Goal: Task Accomplishment & Management: Manage account settings

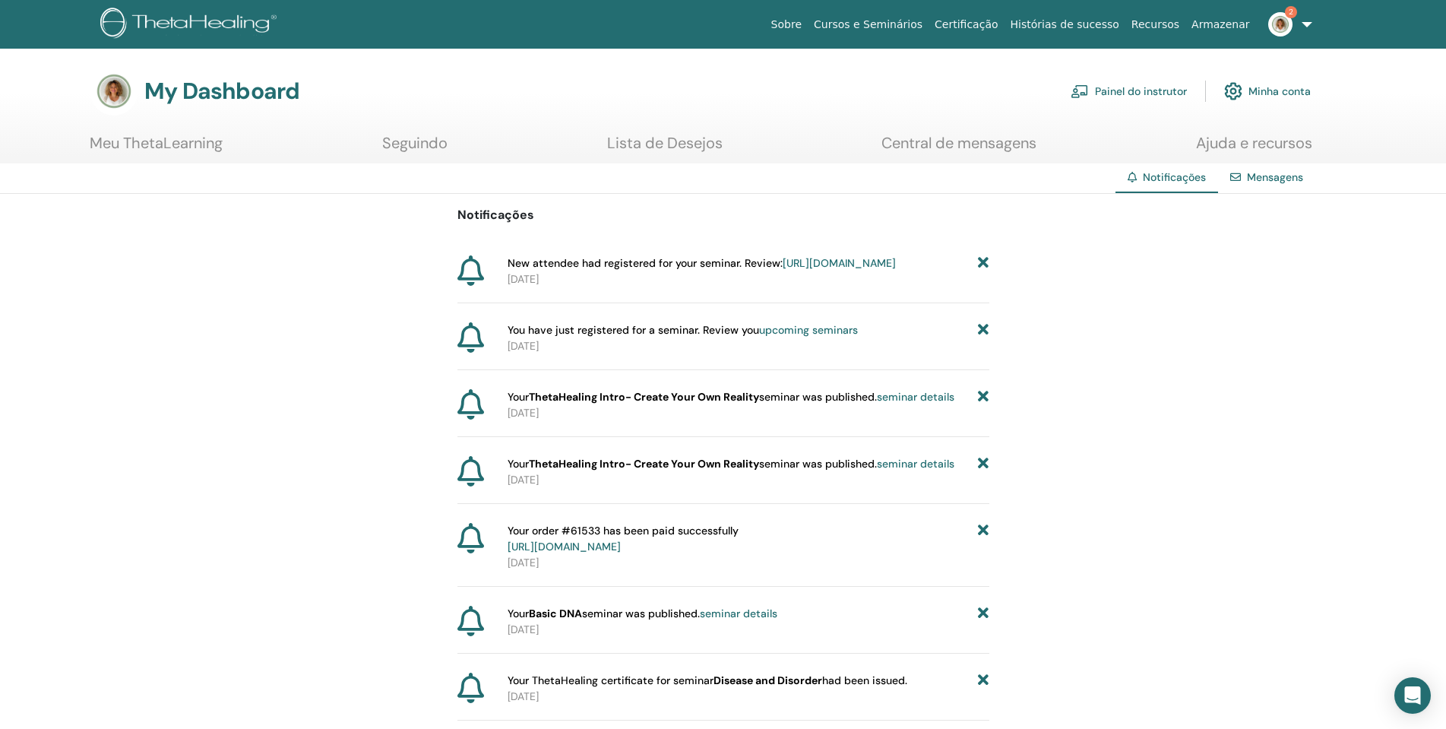
click at [1283, 32] on img at bounding box center [1280, 24] width 24 height 24
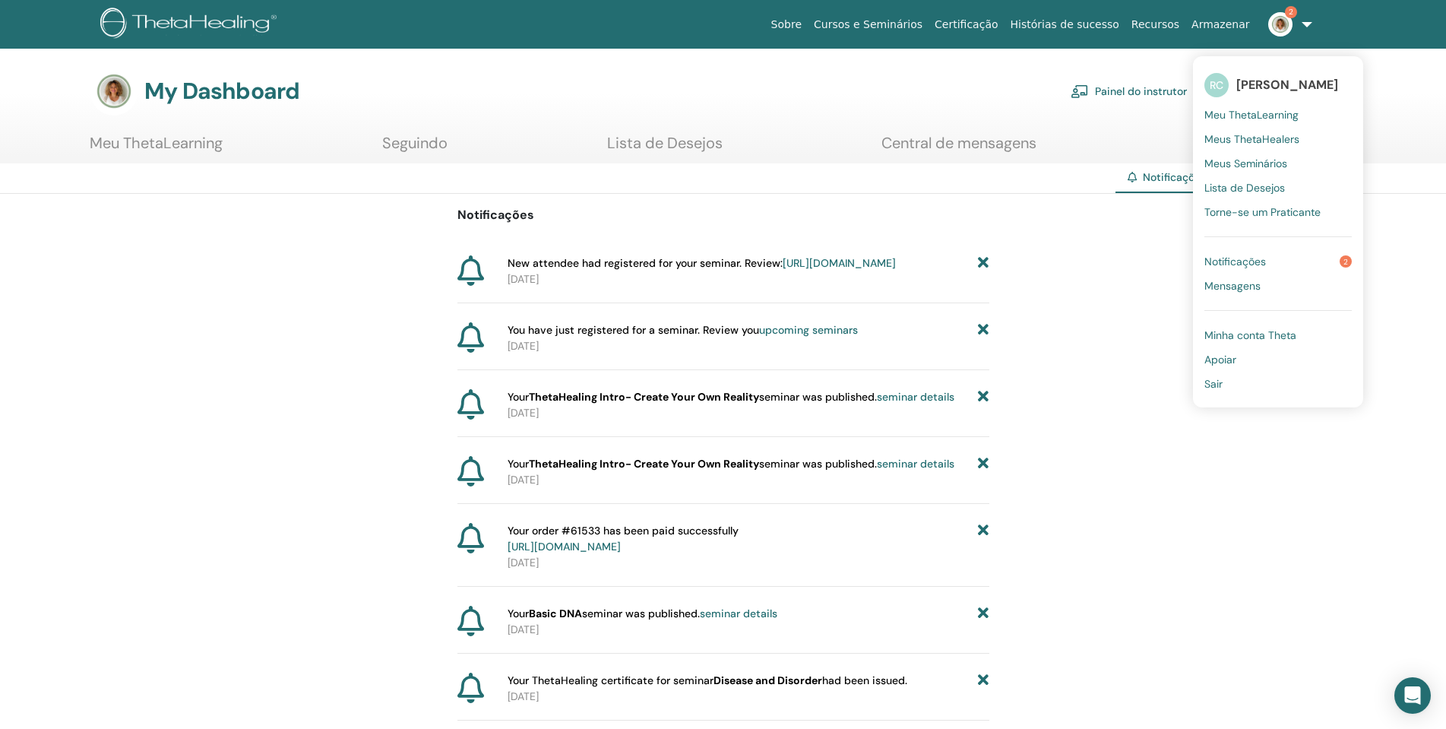
click at [1279, 287] on link "Mensagens" at bounding box center [1277, 286] width 147 height 24
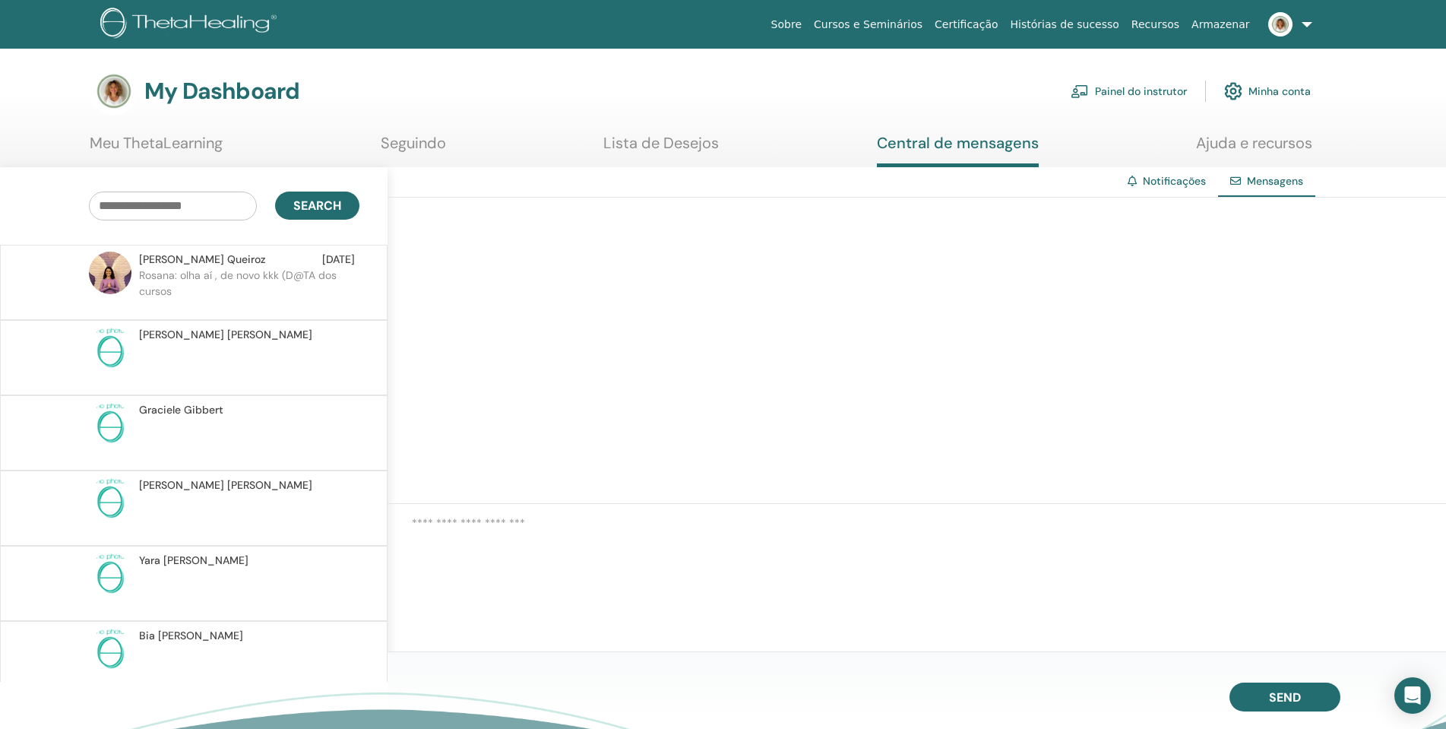
click at [227, 364] on p at bounding box center [249, 366] width 220 height 46
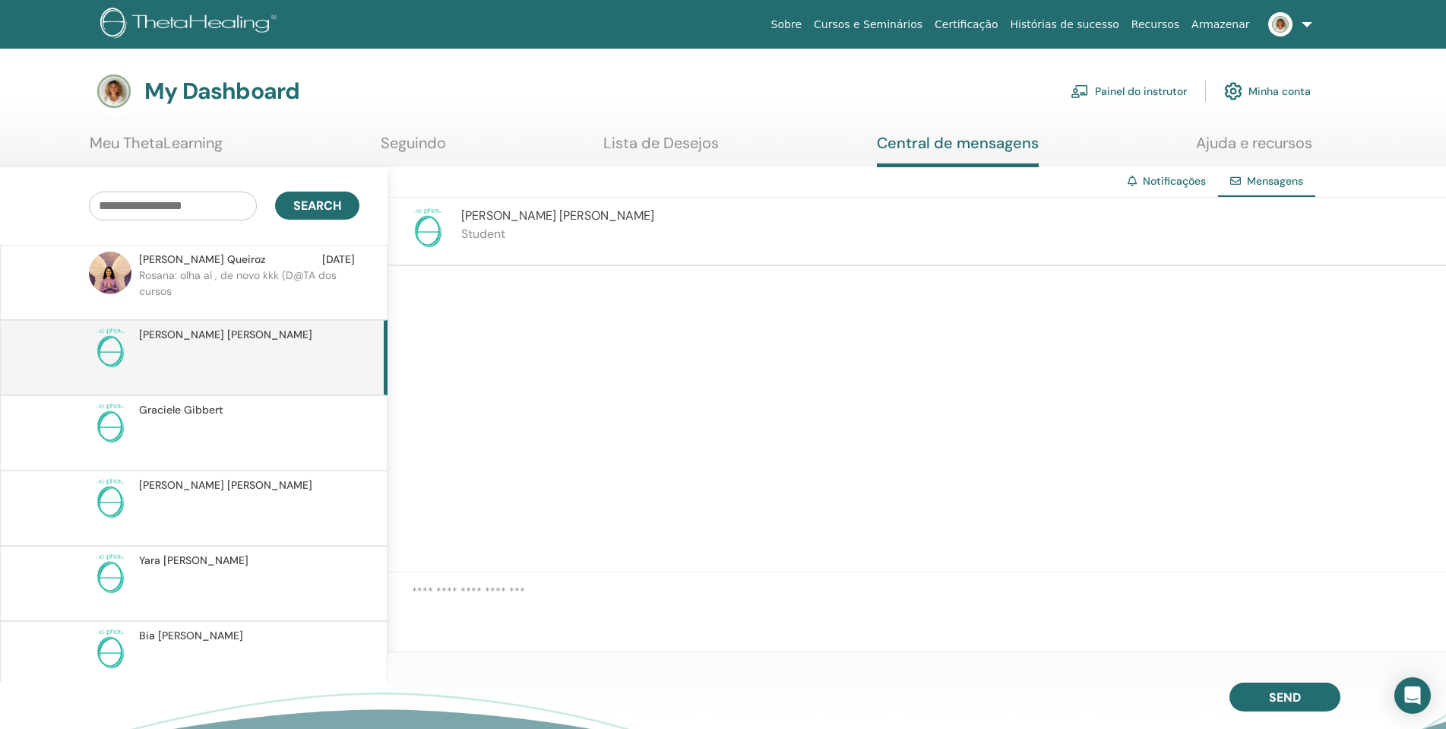
click at [435, 223] on img at bounding box center [427, 228] width 43 height 43
click at [520, 216] on span "Renata Marin" at bounding box center [557, 215] width 193 height 16
click at [436, 233] on img at bounding box center [427, 228] width 43 height 43
click at [500, 237] on p "Student" at bounding box center [557, 234] width 193 height 18
click at [185, 334] on span "Renata Marin" at bounding box center [225, 335] width 173 height 16
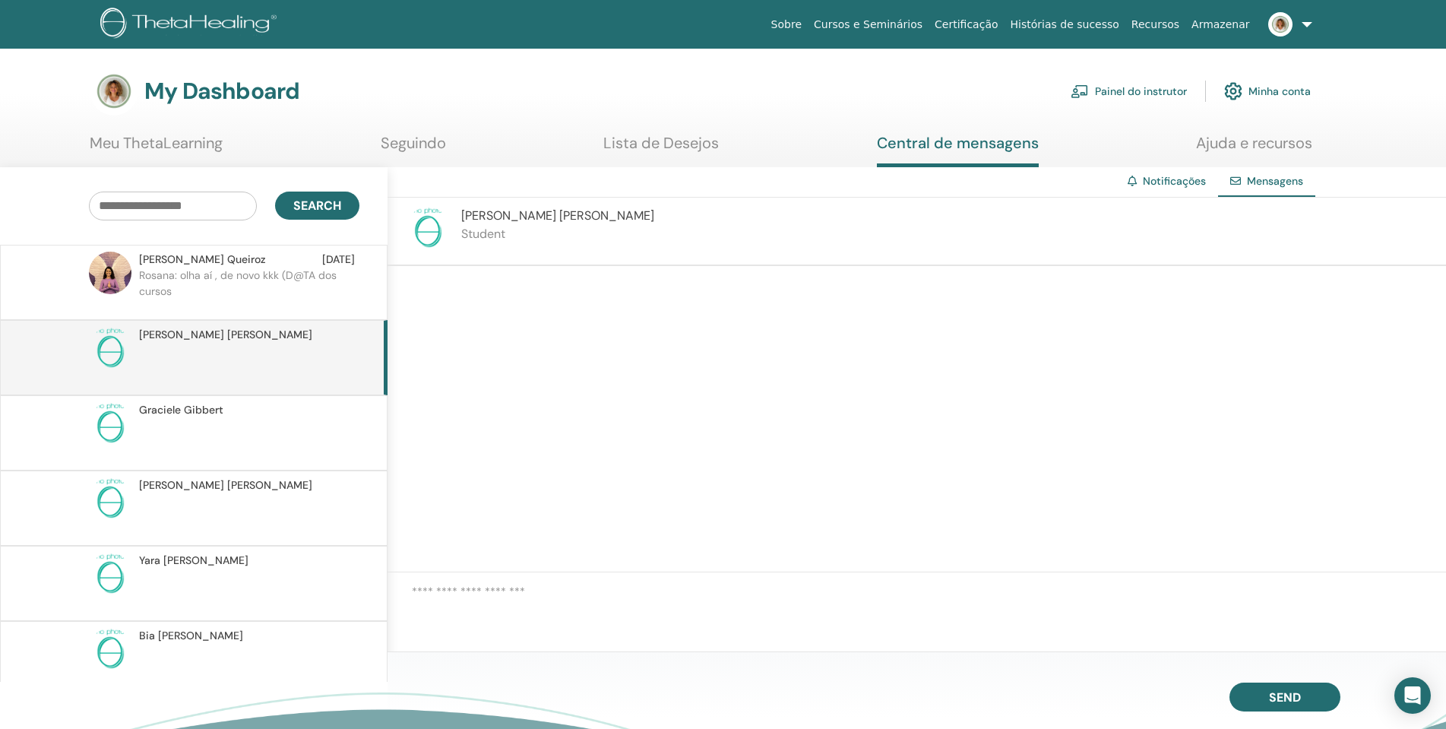
click at [112, 340] on img at bounding box center [110, 348] width 43 height 43
click at [128, 352] on img at bounding box center [110, 348] width 43 height 43
click at [259, 272] on p "Rosana: olha aí , de novo kkk (D@TA dos cursos" at bounding box center [249, 290] width 220 height 46
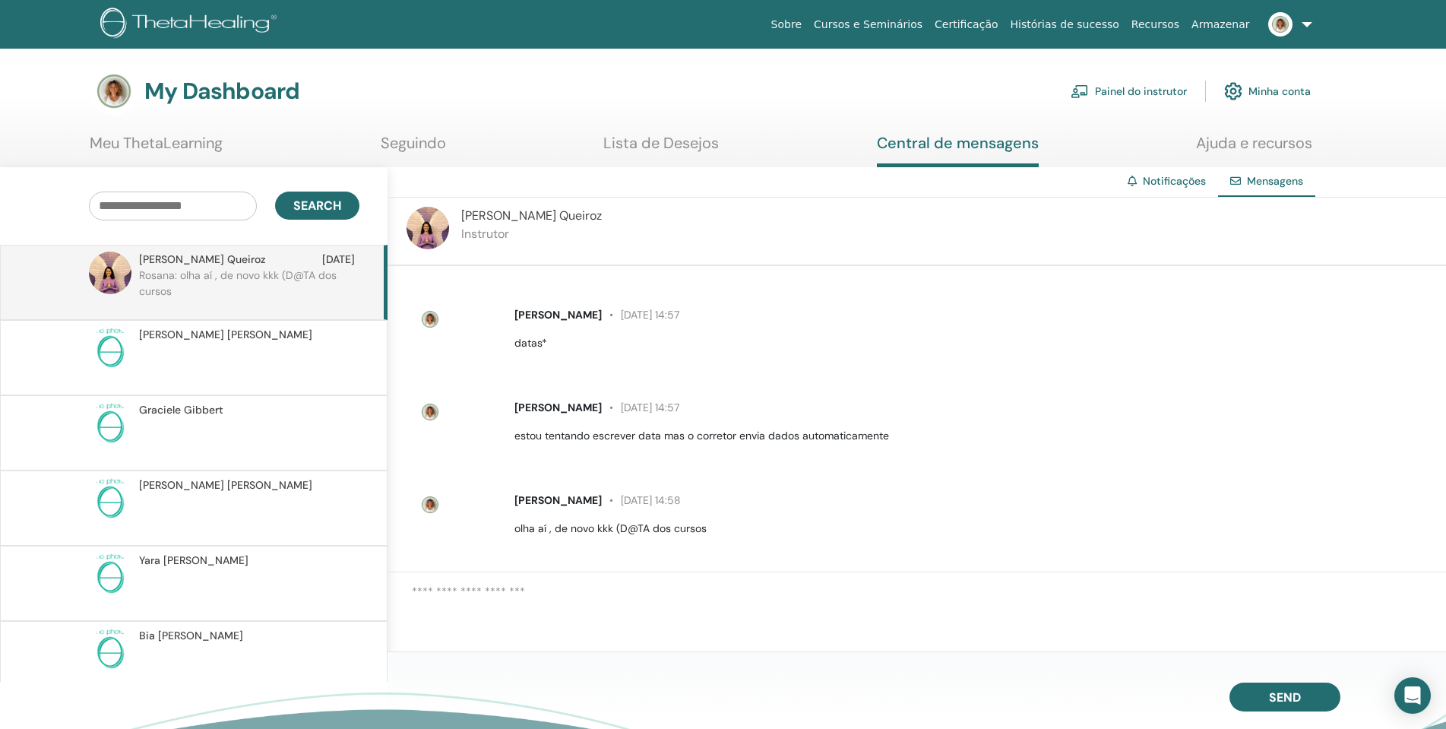
scroll to position [263, 0]
click at [196, 338] on span "Renata Marin" at bounding box center [225, 335] width 173 height 16
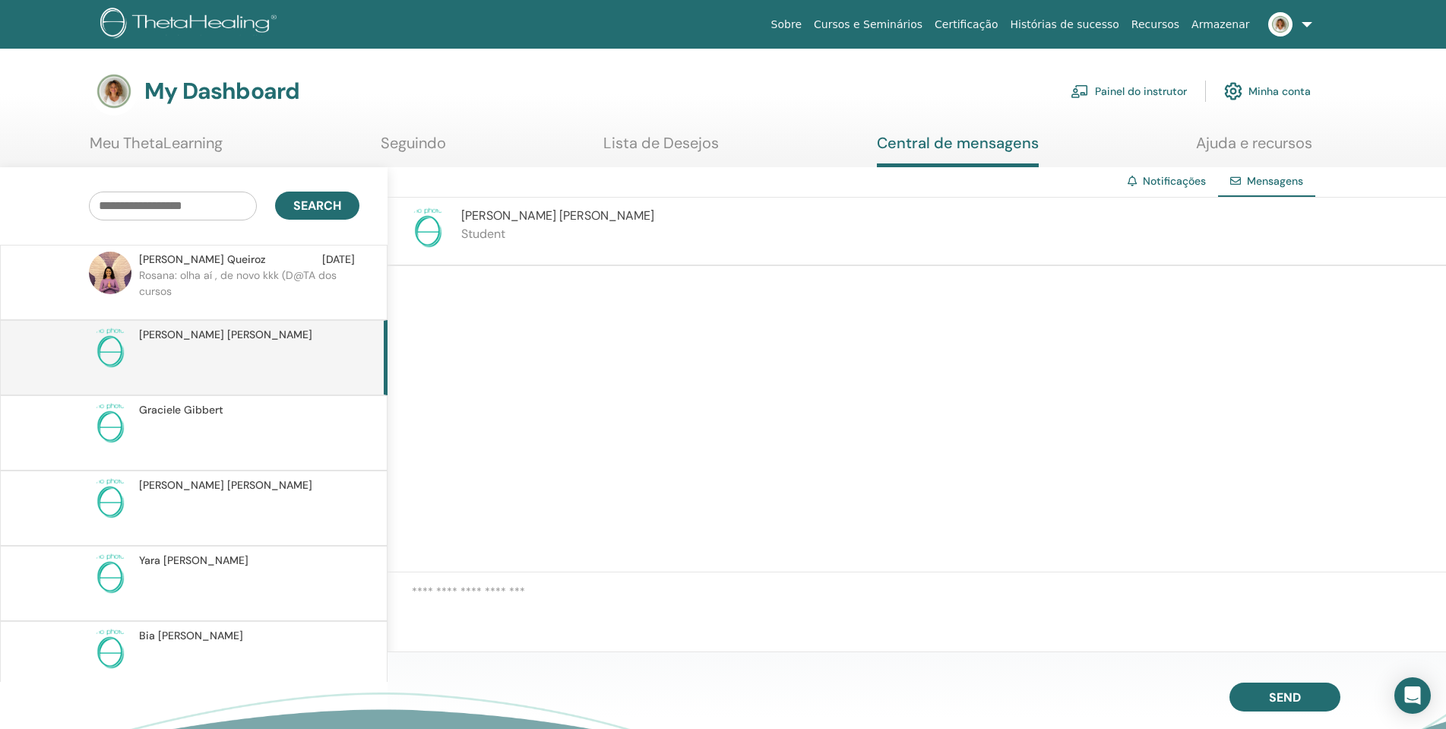
click at [585, 593] on textarea at bounding box center [929, 609] width 1034 height 52
click at [207, 330] on div "Renata Marin" at bounding box center [247, 335] width 216 height 16
click at [546, 598] on textarea at bounding box center [929, 609] width 1034 height 52
click at [579, 601] on textarea at bounding box center [929, 609] width 1034 height 52
click at [708, 609] on textarea at bounding box center [929, 609] width 1034 height 52
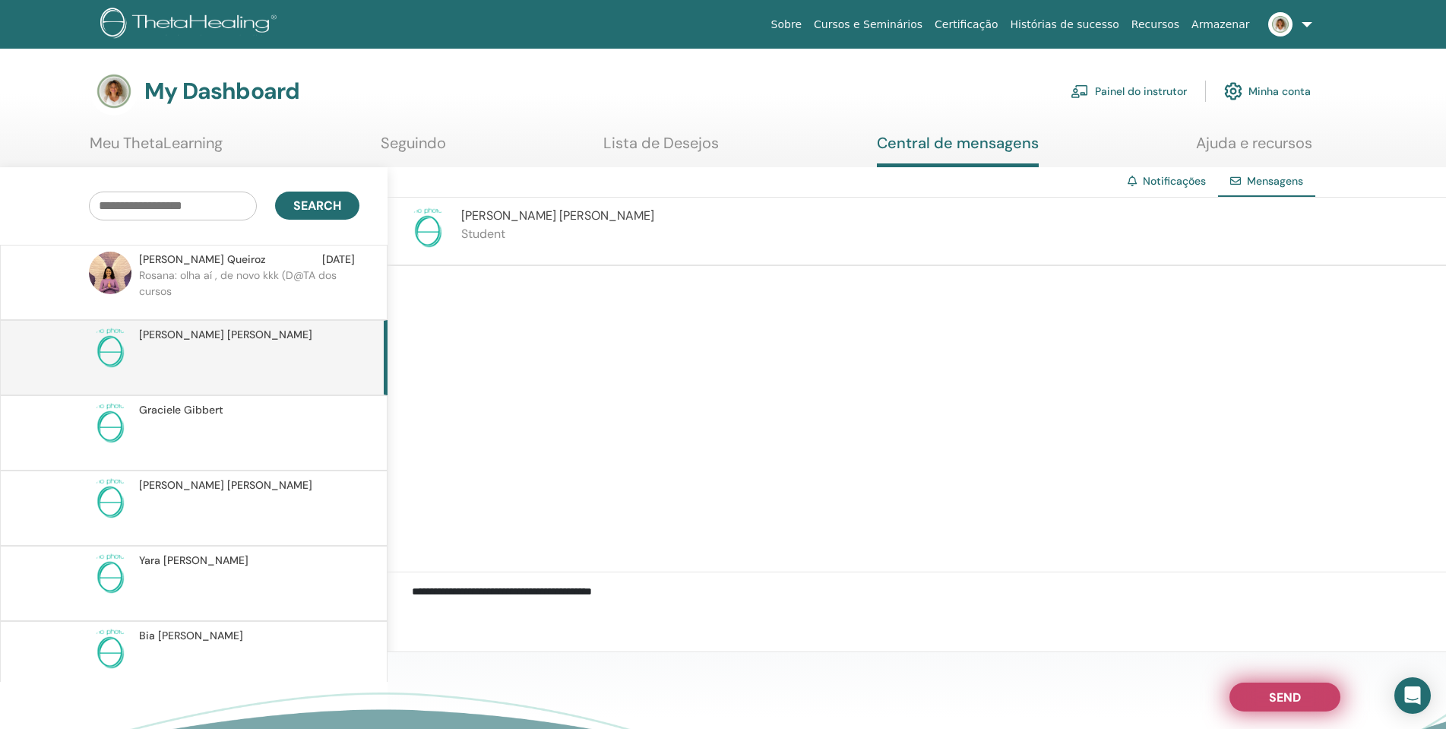
type textarea "**********"
click at [1285, 697] on span "Send" at bounding box center [1285, 694] width 32 height 11
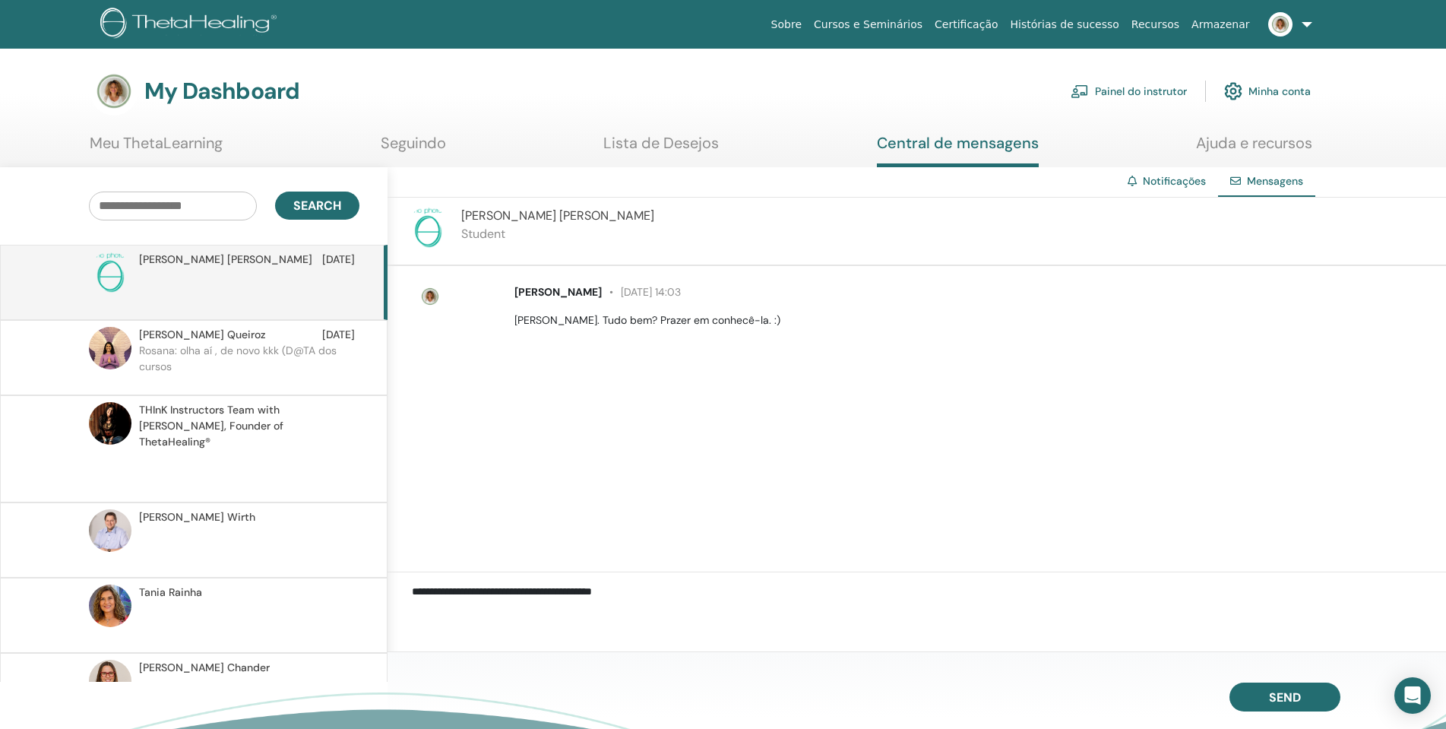
click at [644, 596] on textarea "**********" at bounding box center [929, 609] width 1034 height 52
paste textarea "**********"
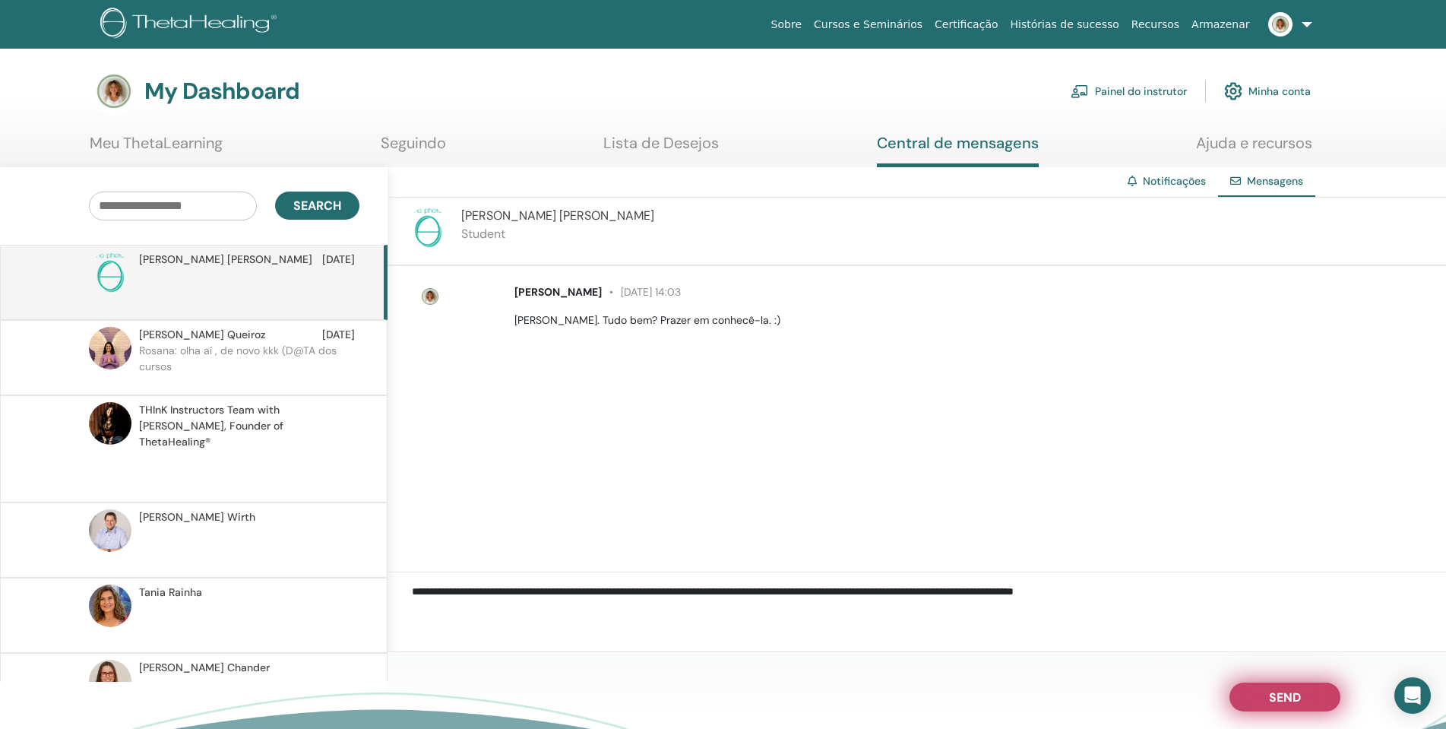
type textarea "**********"
click at [1296, 697] on span "Send" at bounding box center [1285, 694] width 32 height 11
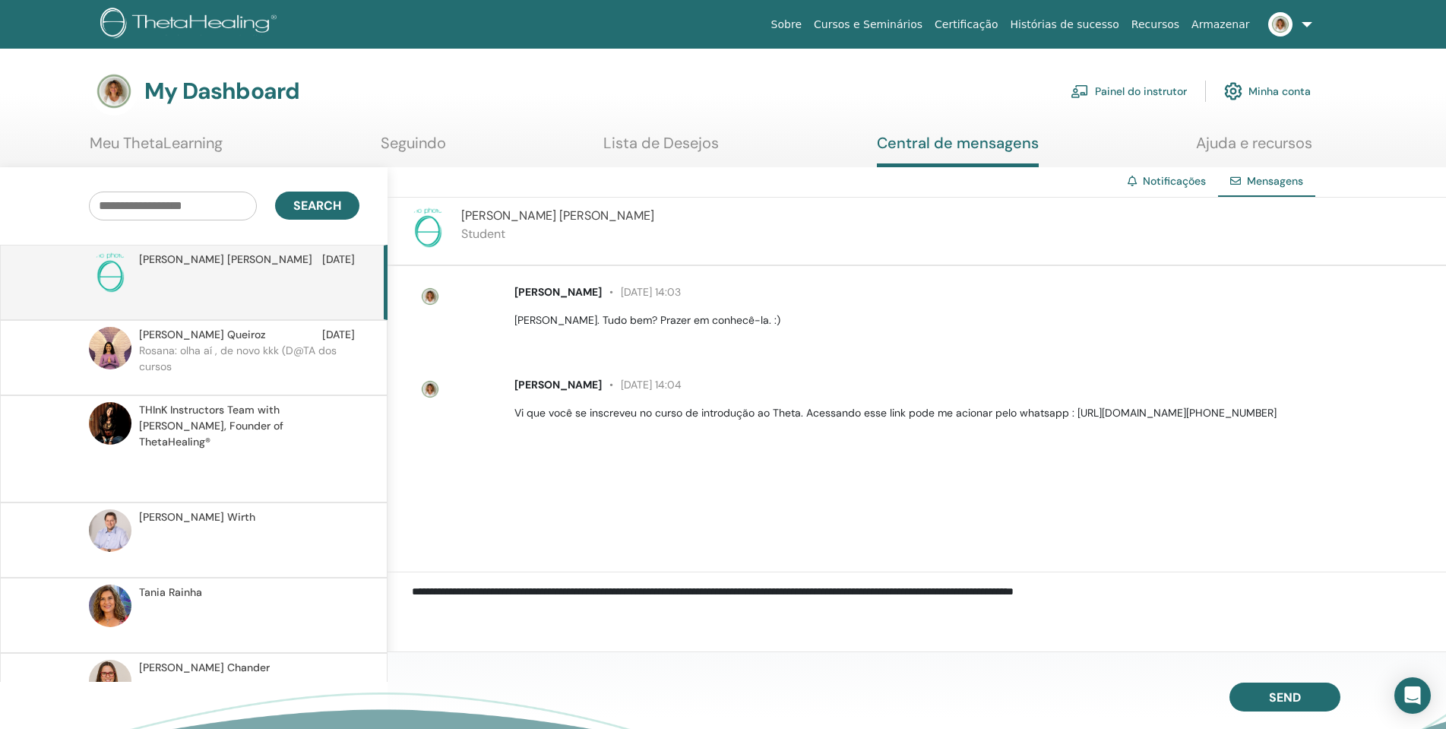
drag, startPoint x: 1075, startPoint y: 413, endPoint x: 1369, endPoint y: 432, distance: 294.7
click at [1369, 432] on div "Rosana Corrêa 28 de agosto at 14:03 Olá, Renata. Tudo bem? Prazer em conhecê-la…" at bounding box center [916, 419] width 1058 height 306
click at [1217, 474] on div "Rosana Corrêa 28 de agosto at 14:03 Olá, Renata. Tudo bem? Prazer em conhecê-la…" at bounding box center [916, 419] width 1058 height 306
click at [880, 521] on div "Rosana Corrêa 28 de agosto at 14:03 Olá, Renata. Tudo bem? Prazer em conhecê-la…" at bounding box center [916, 419] width 1058 height 306
click at [215, 286] on p at bounding box center [249, 290] width 220 height 46
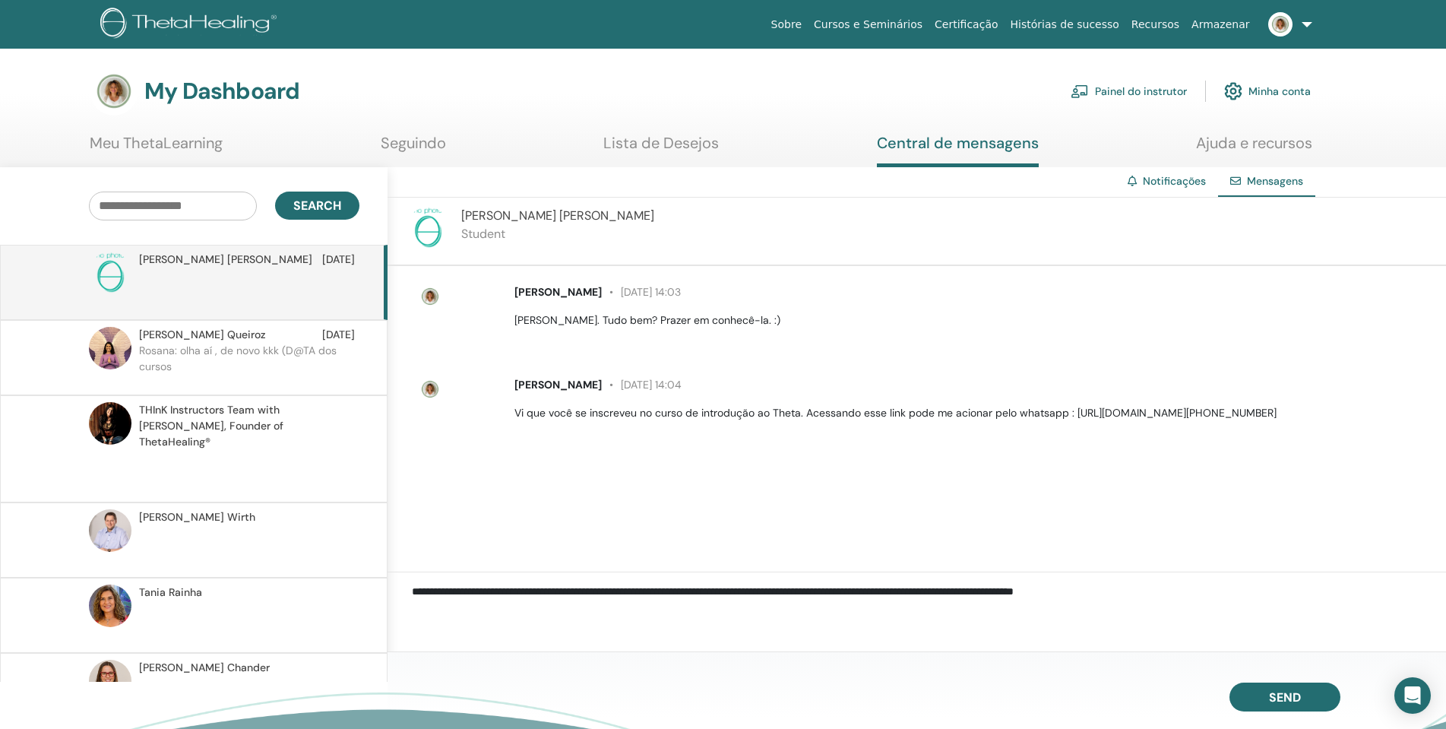
click at [1156, 90] on link "Painel do instrutor" at bounding box center [1129, 90] width 116 height 33
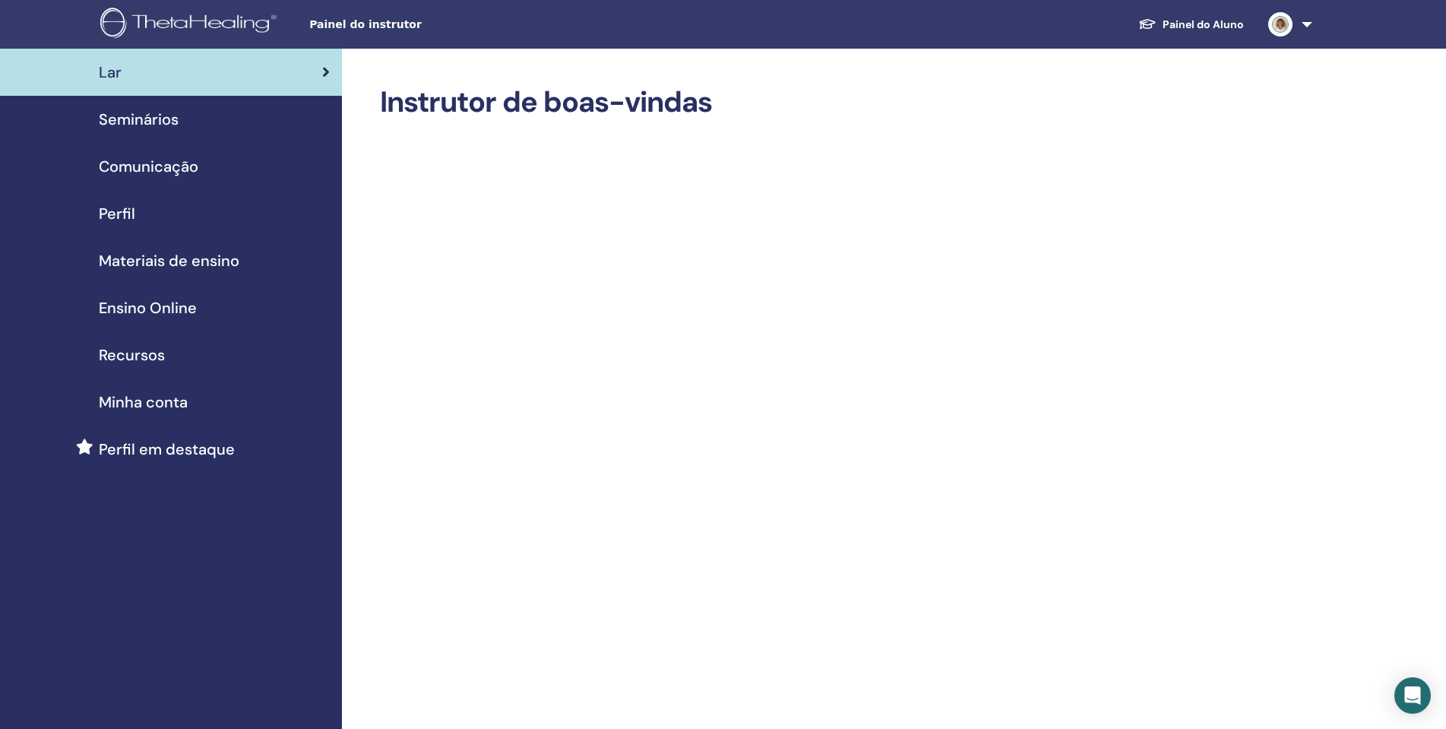
click at [155, 112] on span "Seminários" at bounding box center [139, 119] width 80 height 23
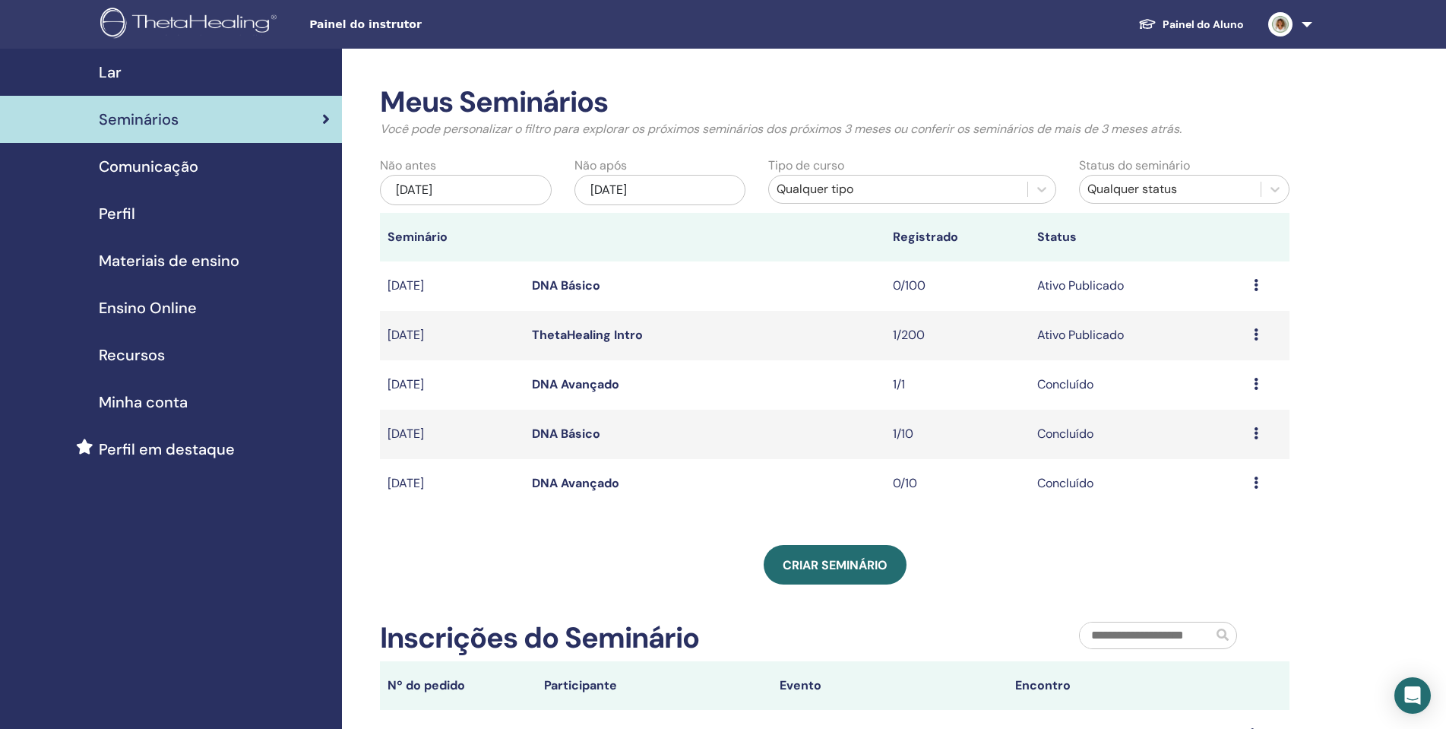
click at [599, 336] on link "ThetaHealing Intro" at bounding box center [587, 335] width 111 height 16
click at [627, 337] on link "ThetaHealing Intro" at bounding box center [587, 335] width 111 height 16
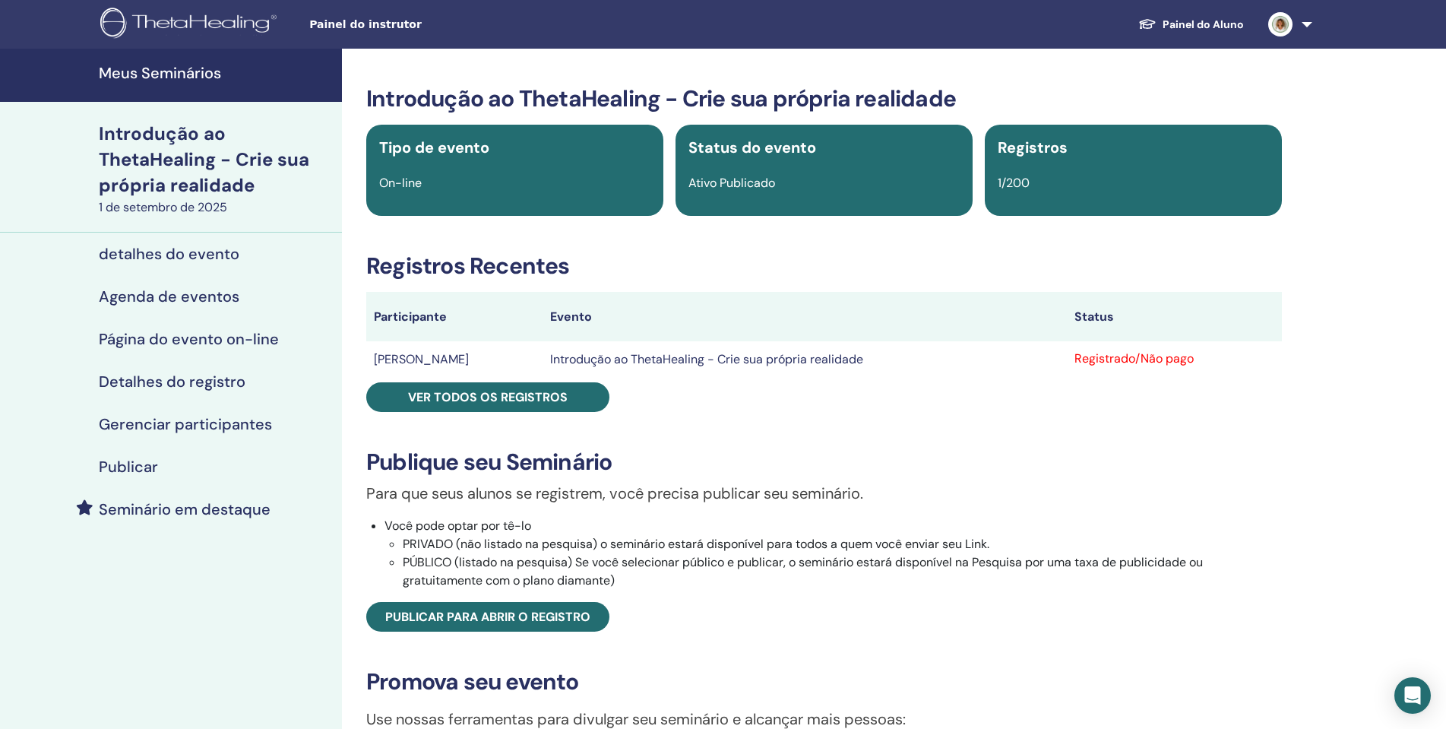
click at [255, 71] on h4 "Meus Seminários" at bounding box center [216, 73] width 234 height 18
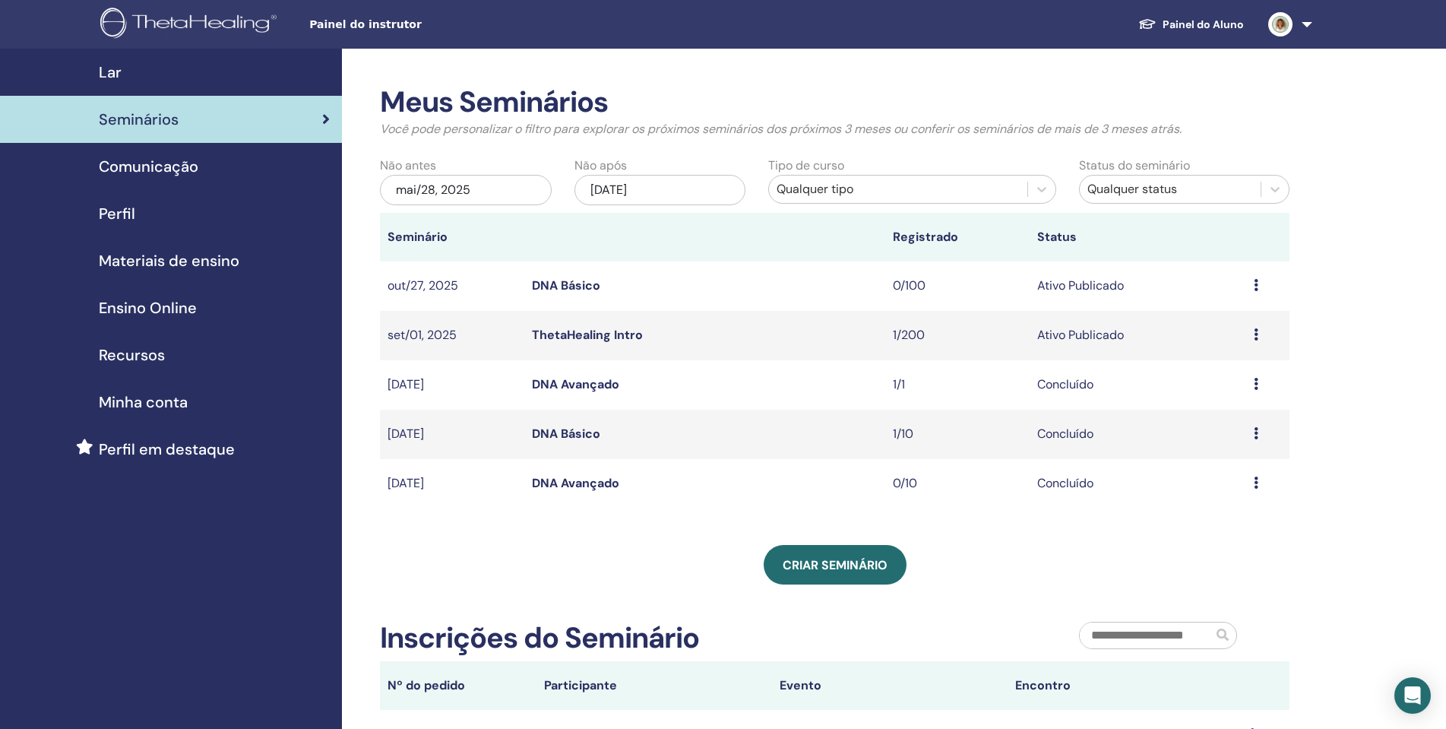
click at [1306, 19] on link at bounding box center [1287, 24] width 62 height 49
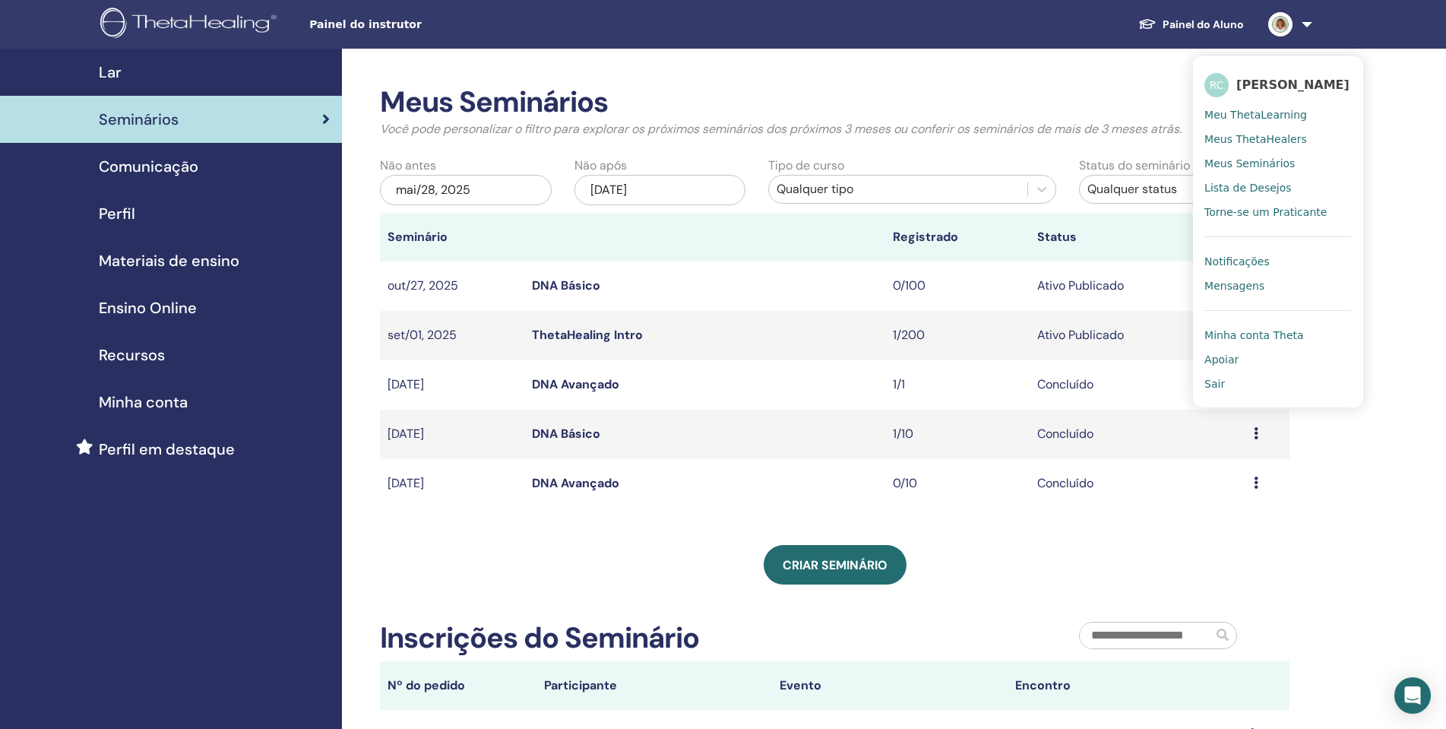
click at [1248, 293] on link "Mensagens" at bounding box center [1277, 286] width 147 height 24
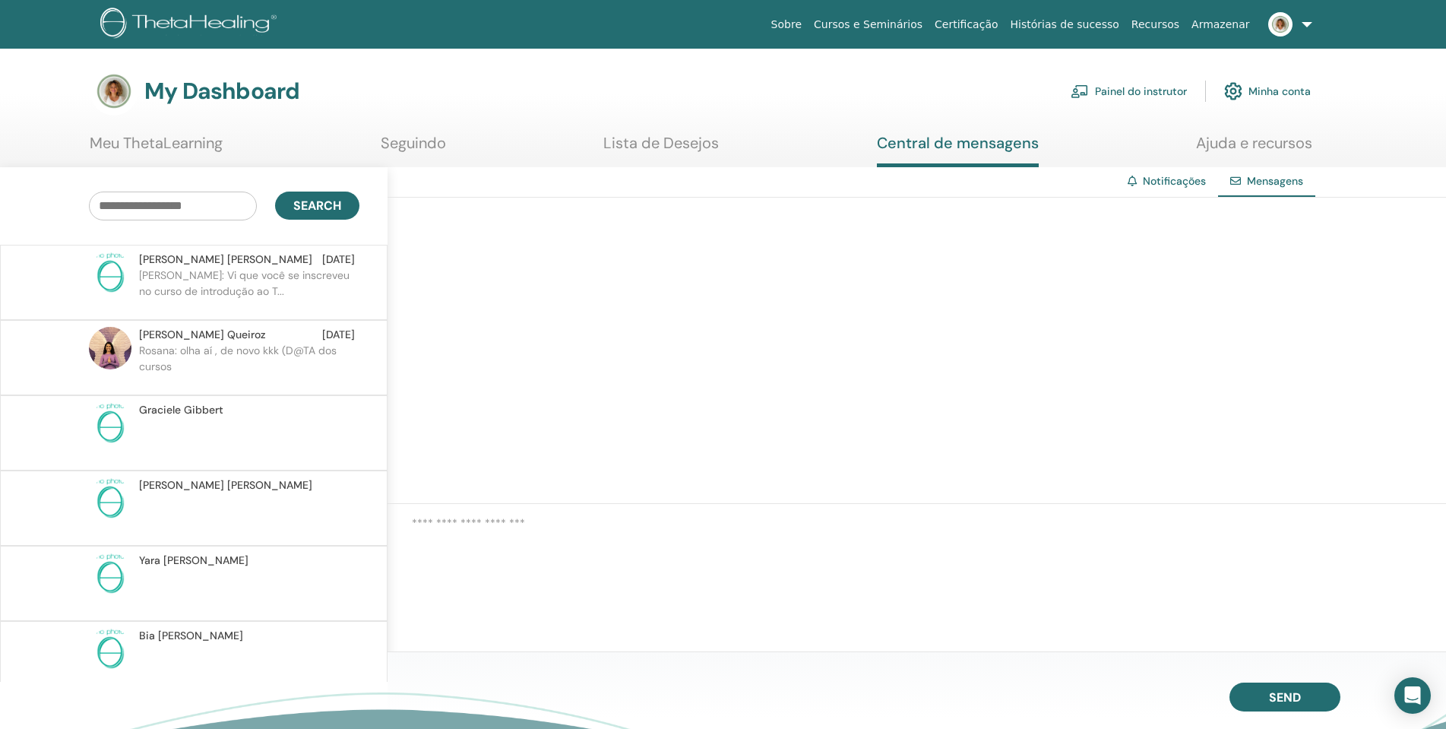
click at [243, 292] on p "Rosana: Vi que você se inscreveu no curso de introdução ao T..." at bounding box center [249, 290] width 220 height 46
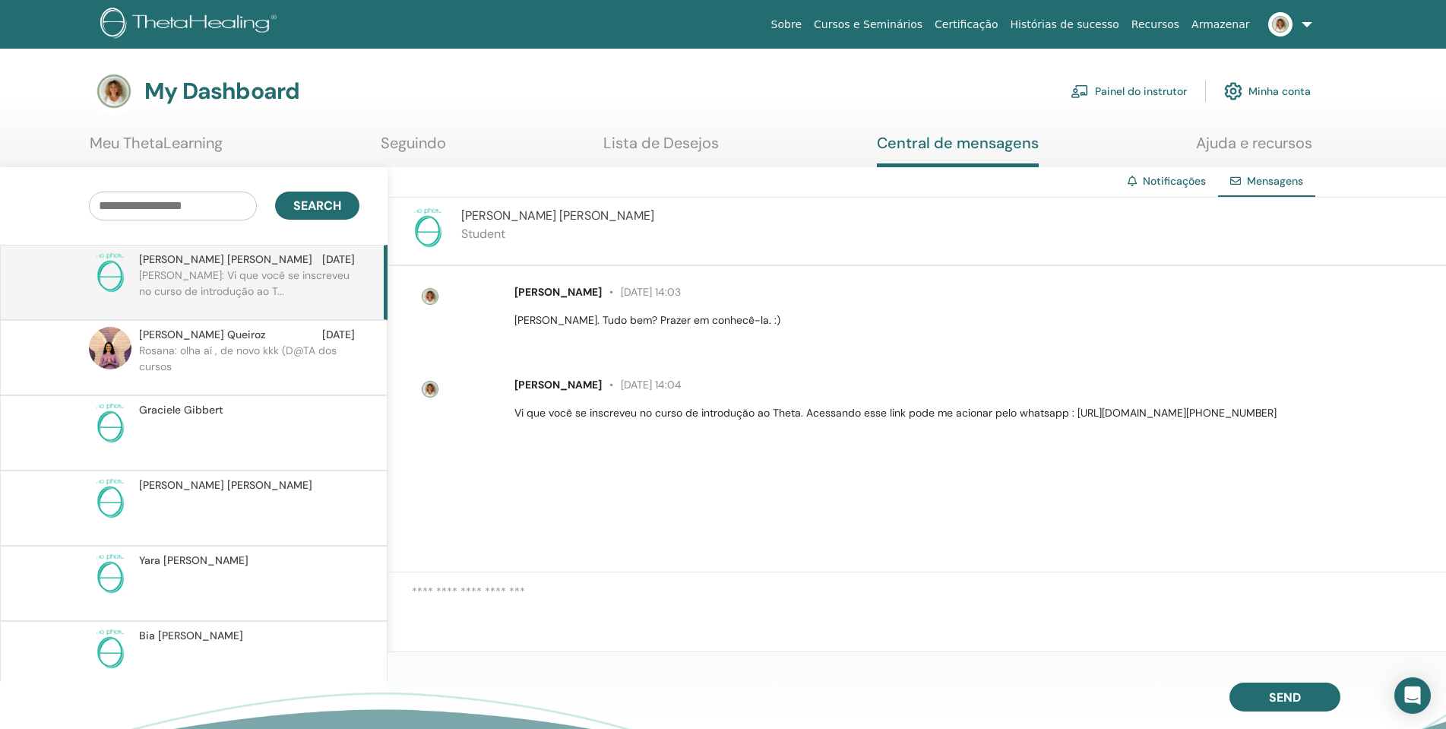
click at [112, 274] on img at bounding box center [110, 272] width 43 height 43
click at [427, 235] on img at bounding box center [427, 228] width 43 height 43
click at [508, 217] on span "Renata Marin" at bounding box center [557, 215] width 193 height 16
drag, startPoint x: 1077, startPoint y: 415, endPoint x: 1357, endPoint y: 451, distance: 282.6
click at [1357, 451] on div "Rosana Corrêa 28 de agosto at 14:03 Olá, Renata. Tudo bem? Prazer em conhecê-la…" at bounding box center [916, 419] width 1058 height 306
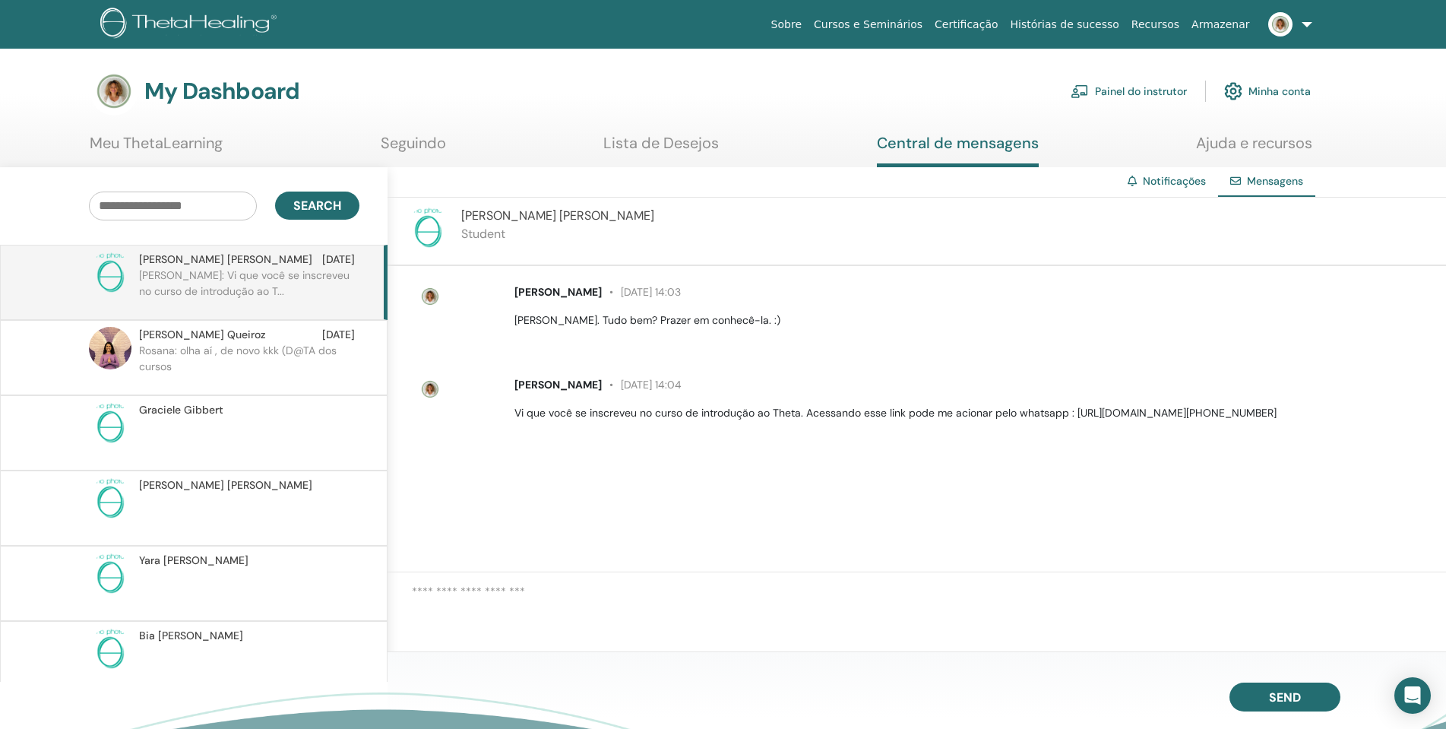
click at [1270, 493] on div "Rosana Corrêa 28 de agosto at 14:03 Olá, Renata. Tudo bem? Prazer em conhecê-la…" at bounding box center [916, 419] width 1058 height 306
click at [1153, 87] on link "Painel do instrutor" at bounding box center [1129, 90] width 116 height 33
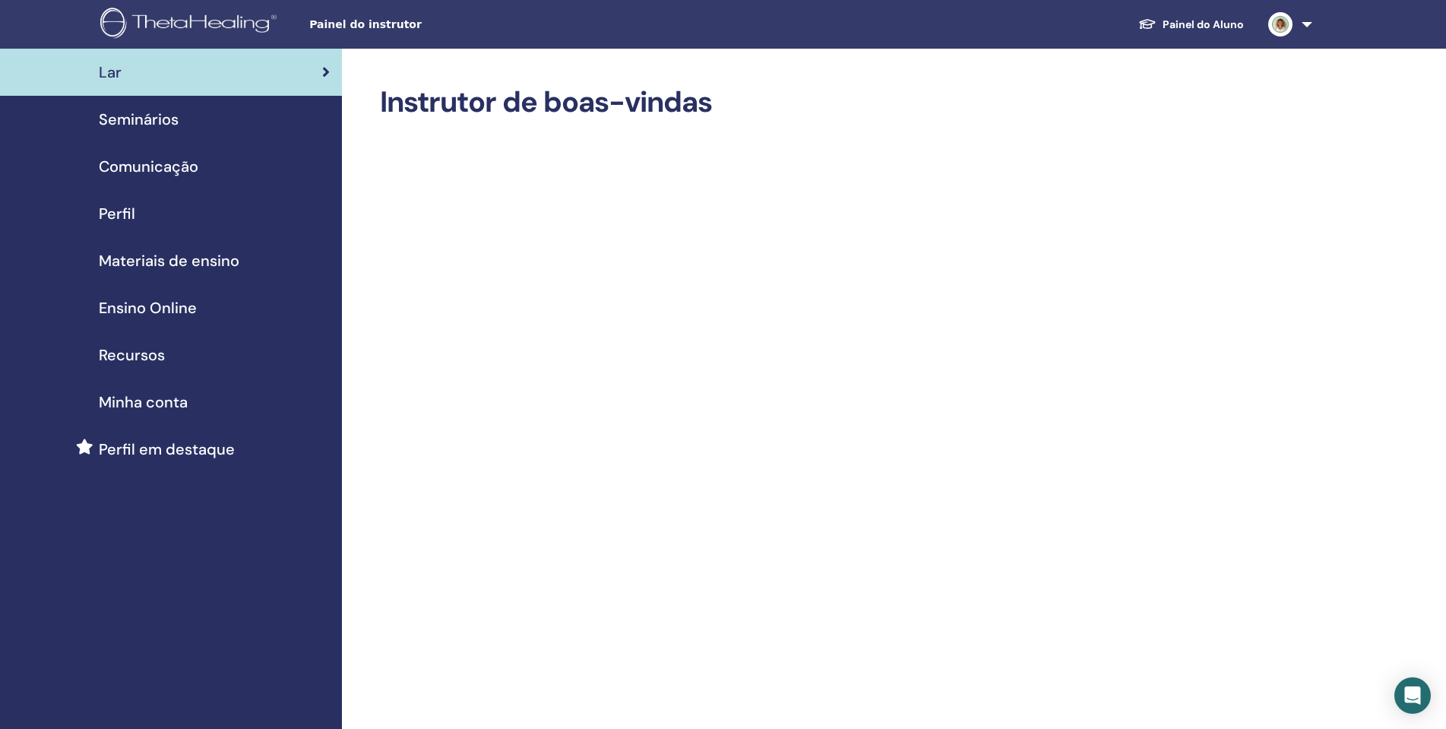
click at [1211, 27] on link "Painel do Aluno" at bounding box center [1191, 25] width 130 height 28
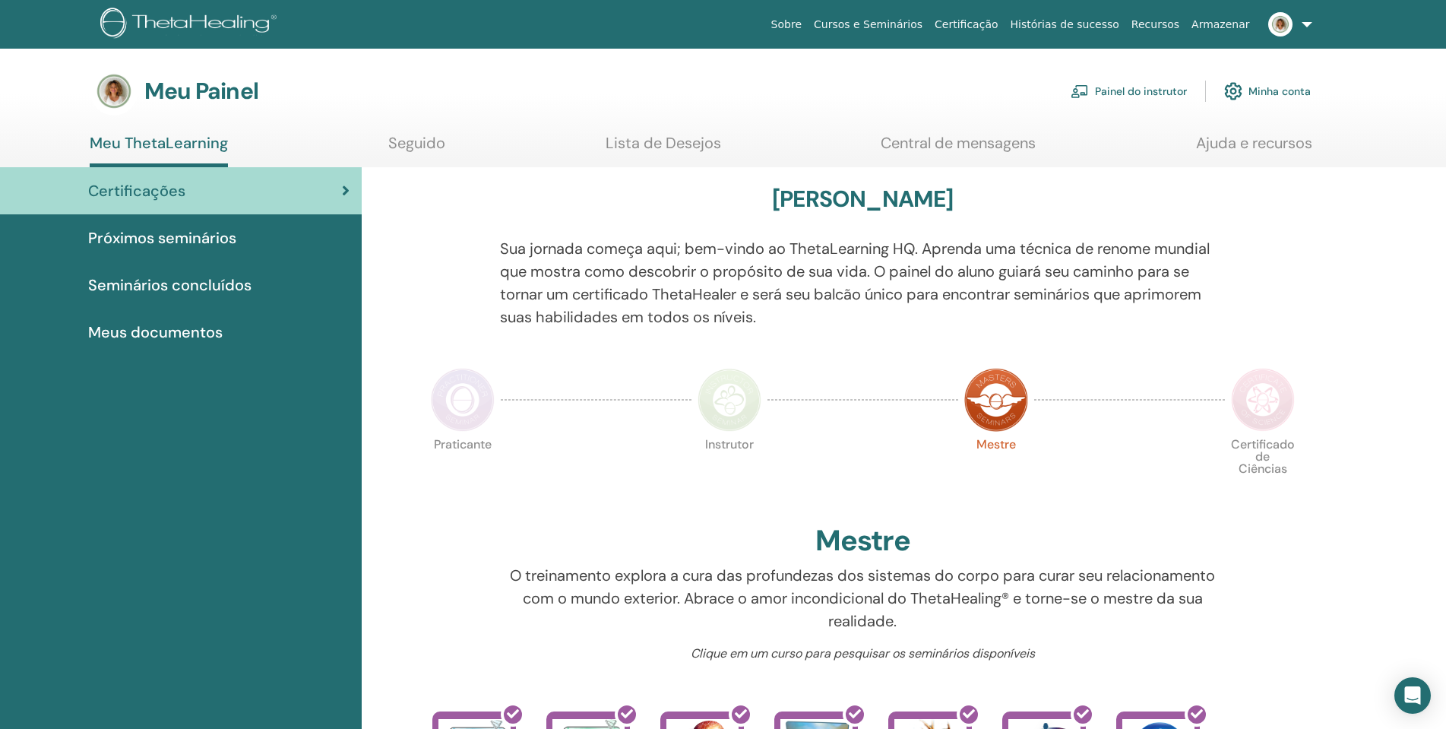
click at [1281, 27] on img at bounding box center [1280, 24] width 24 height 24
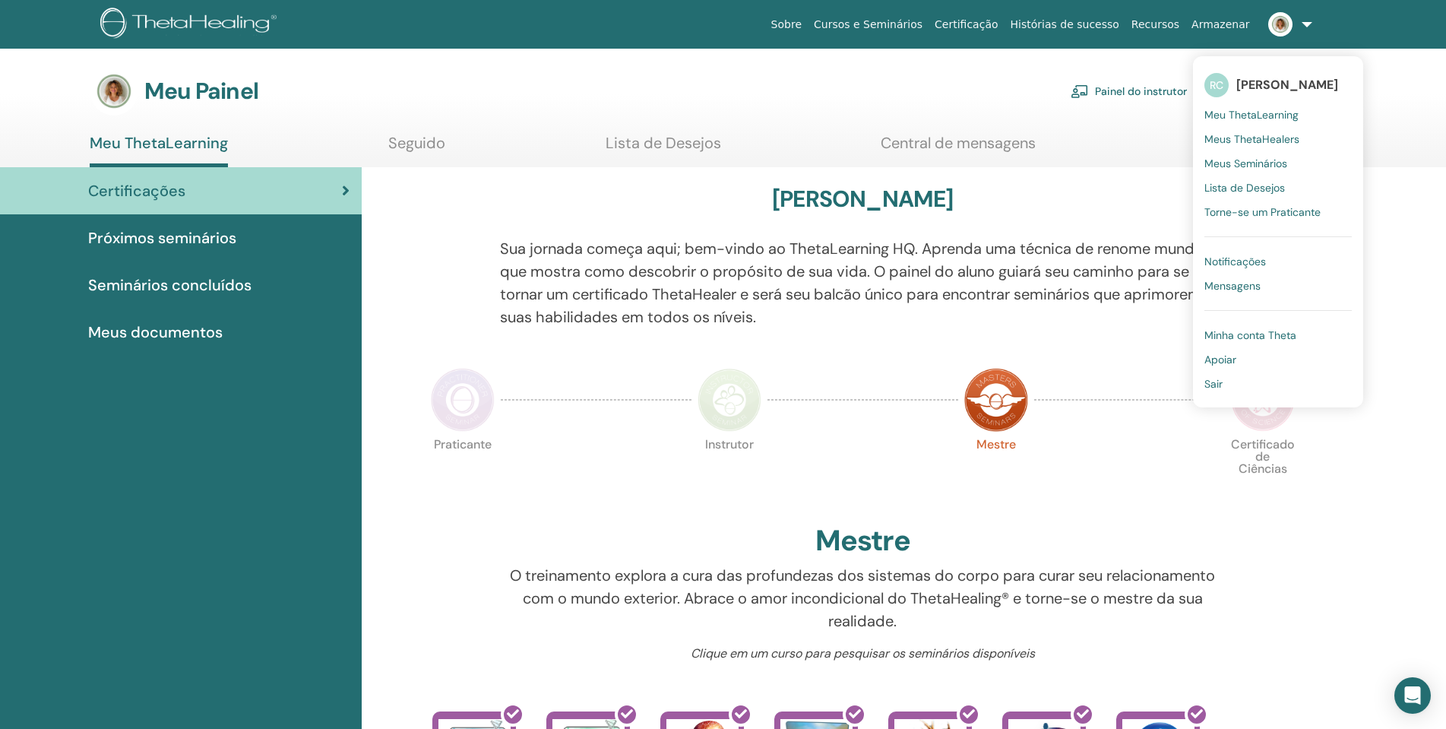
click at [1290, 337] on font "Minha conta Theta" at bounding box center [1250, 335] width 92 height 14
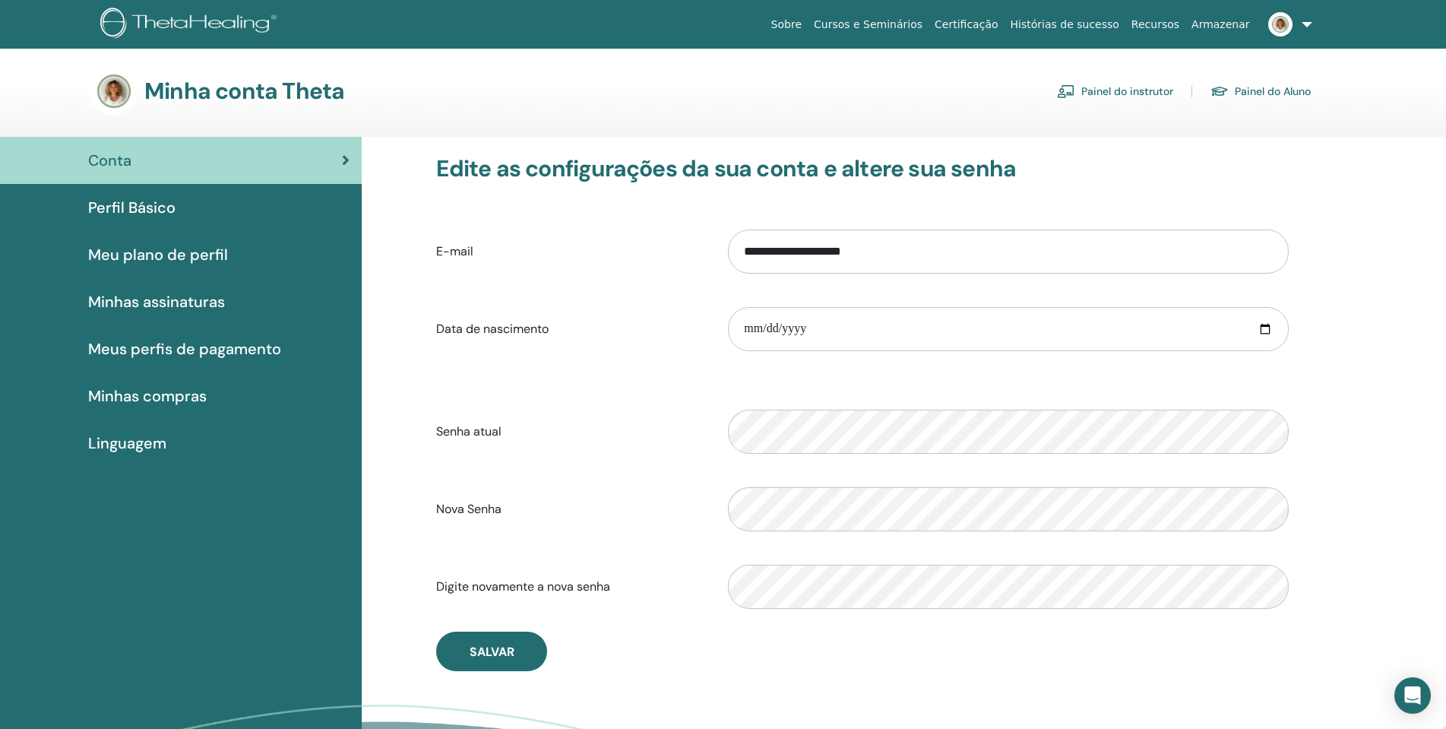
click at [1274, 90] on font "Painel do Aluno" at bounding box center [1273, 92] width 76 height 14
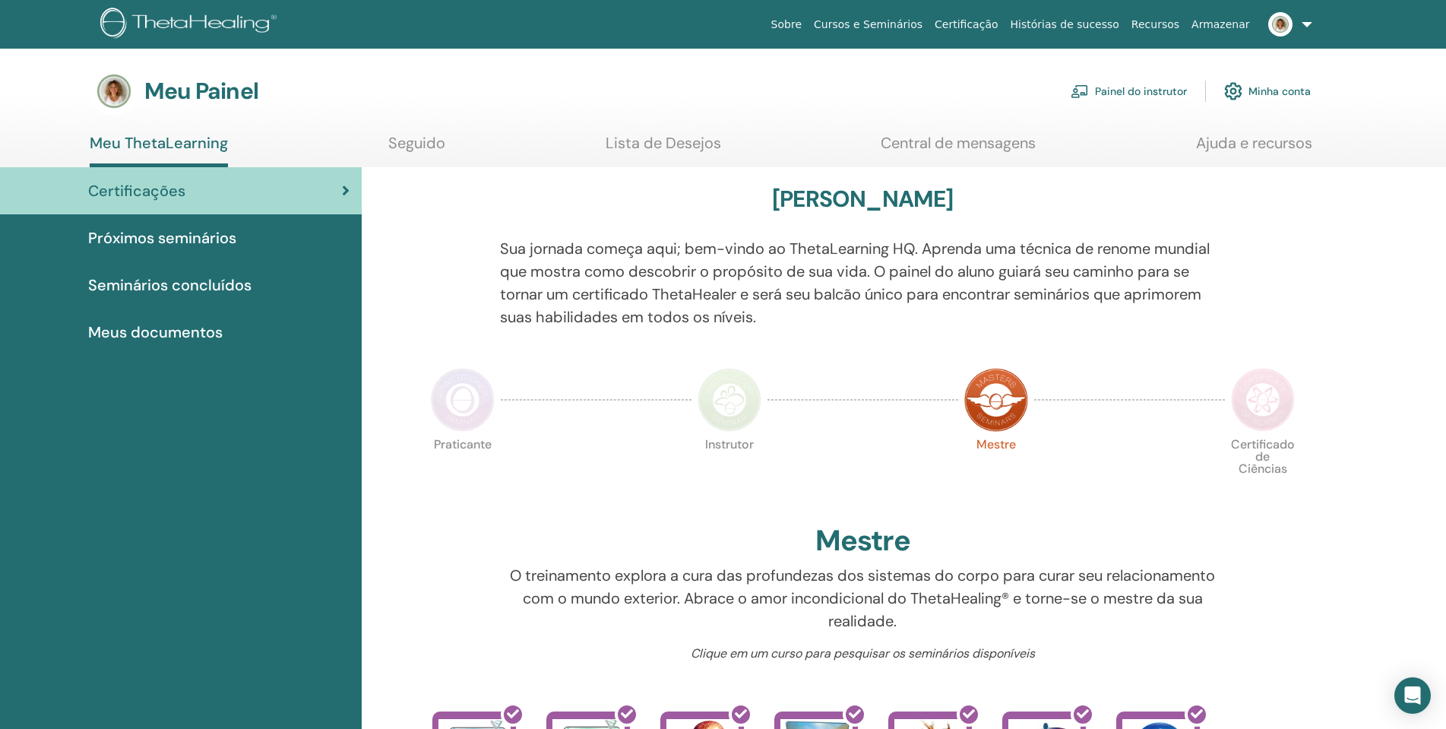
click at [1170, 88] on font "Painel do instrutor" at bounding box center [1141, 92] width 92 height 14
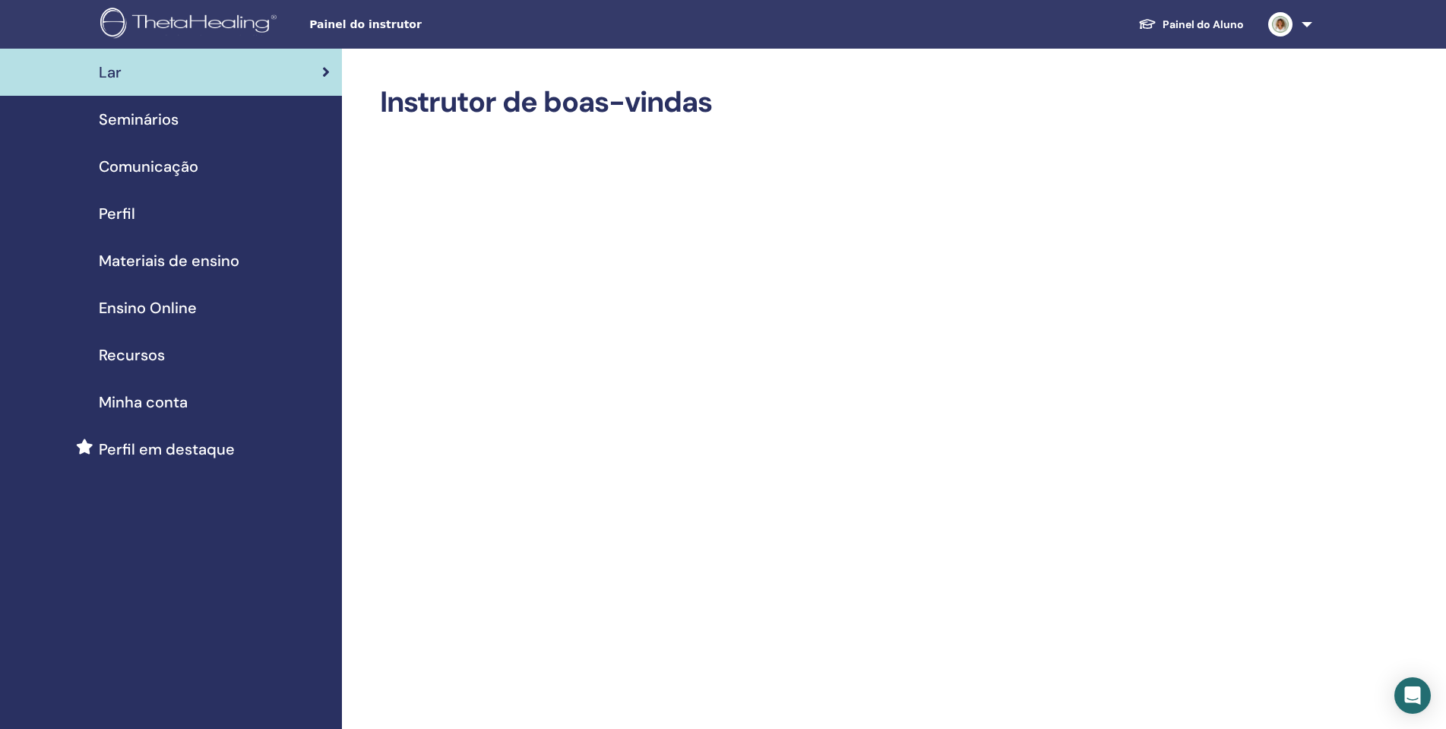
click at [1225, 21] on link "Painel do Aluno" at bounding box center [1191, 25] width 130 height 28
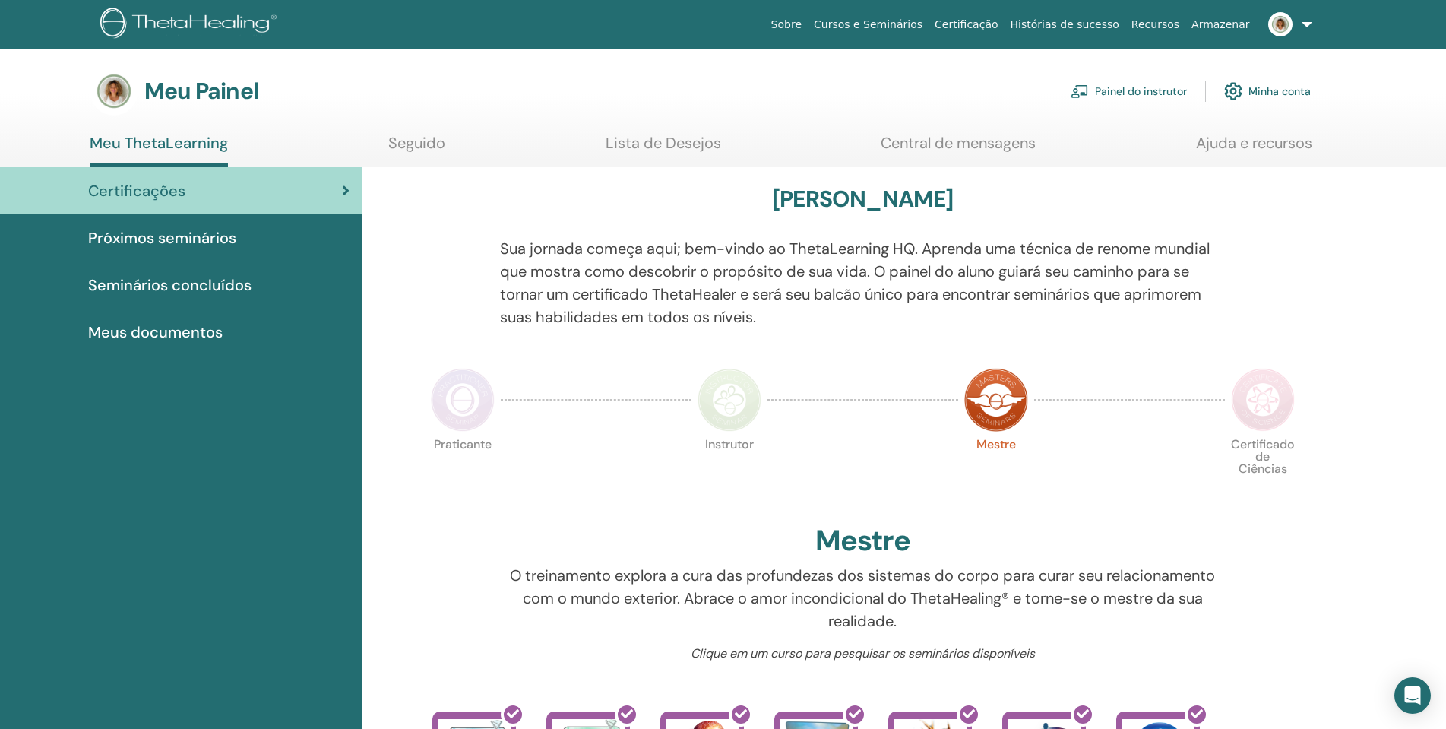
click at [1283, 29] on img at bounding box center [1280, 24] width 24 height 24
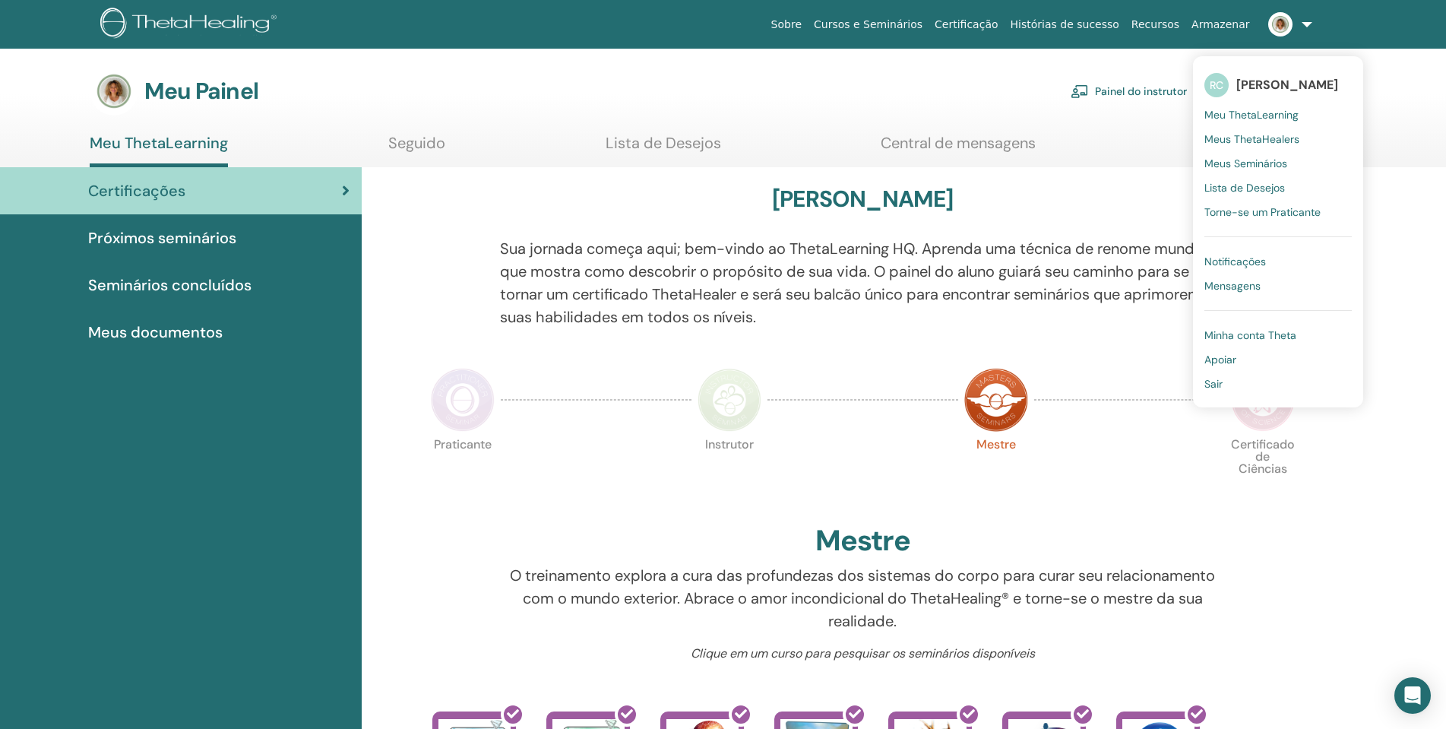
click at [1282, 30] on img at bounding box center [1280, 24] width 24 height 24
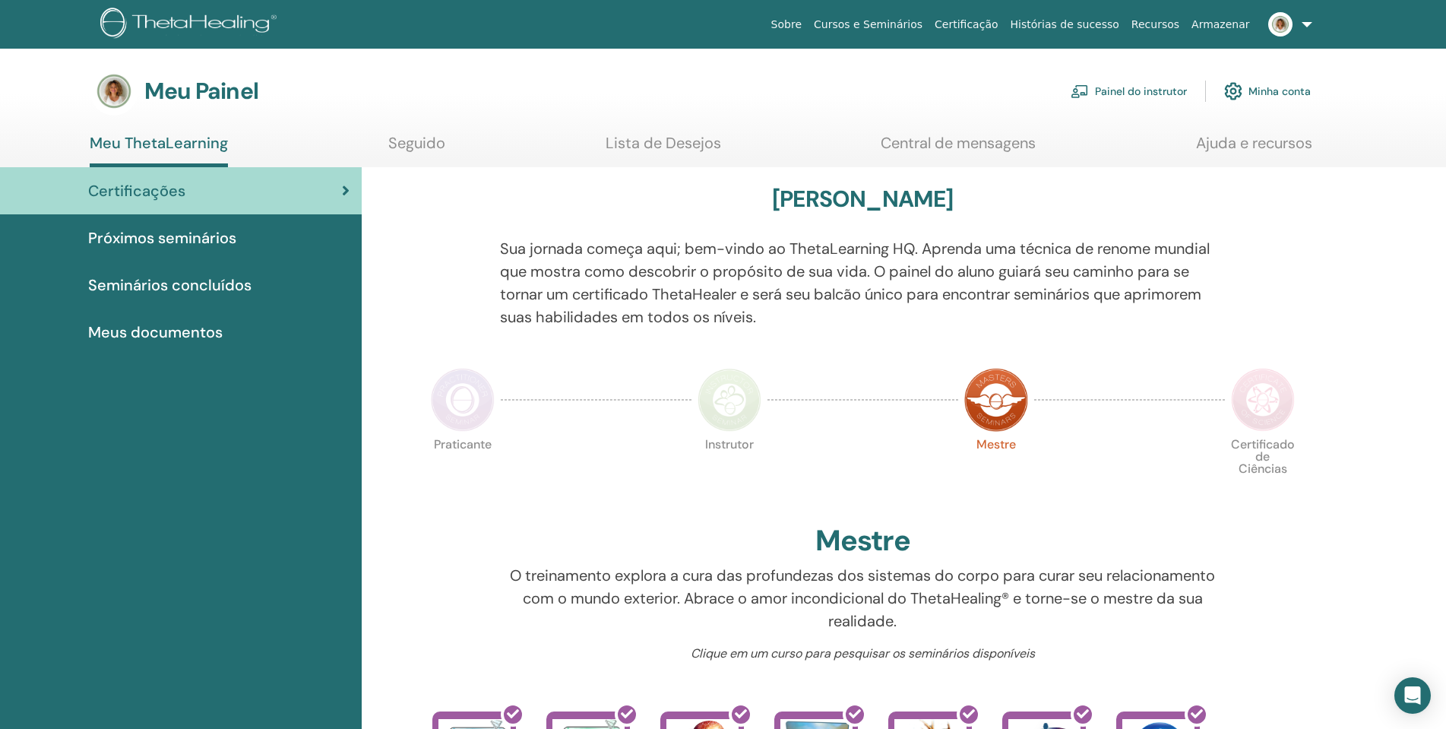
click at [1150, 89] on font "Painel do instrutor" at bounding box center [1141, 92] width 92 height 14
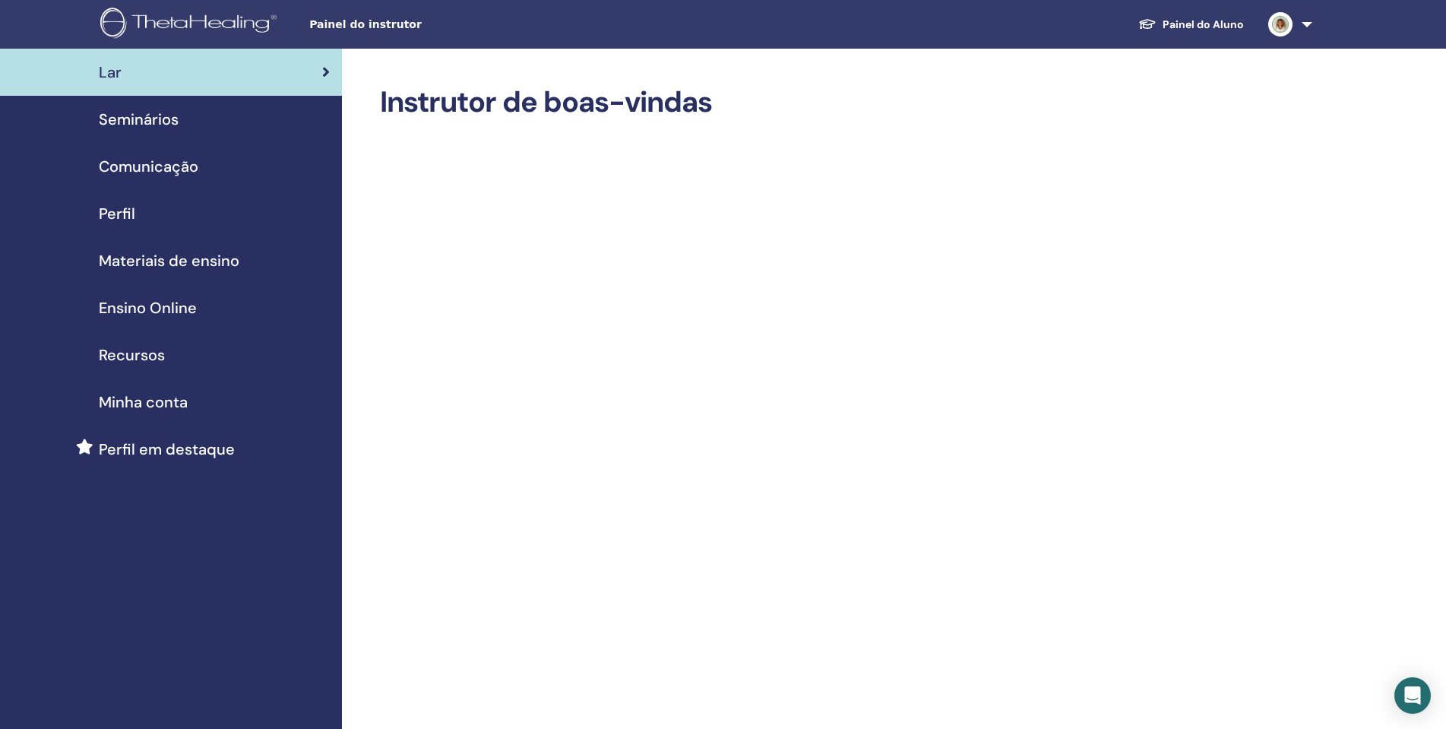
click at [133, 213] on span "Perfil" at bounding box center [117, 213] width 36 height 23
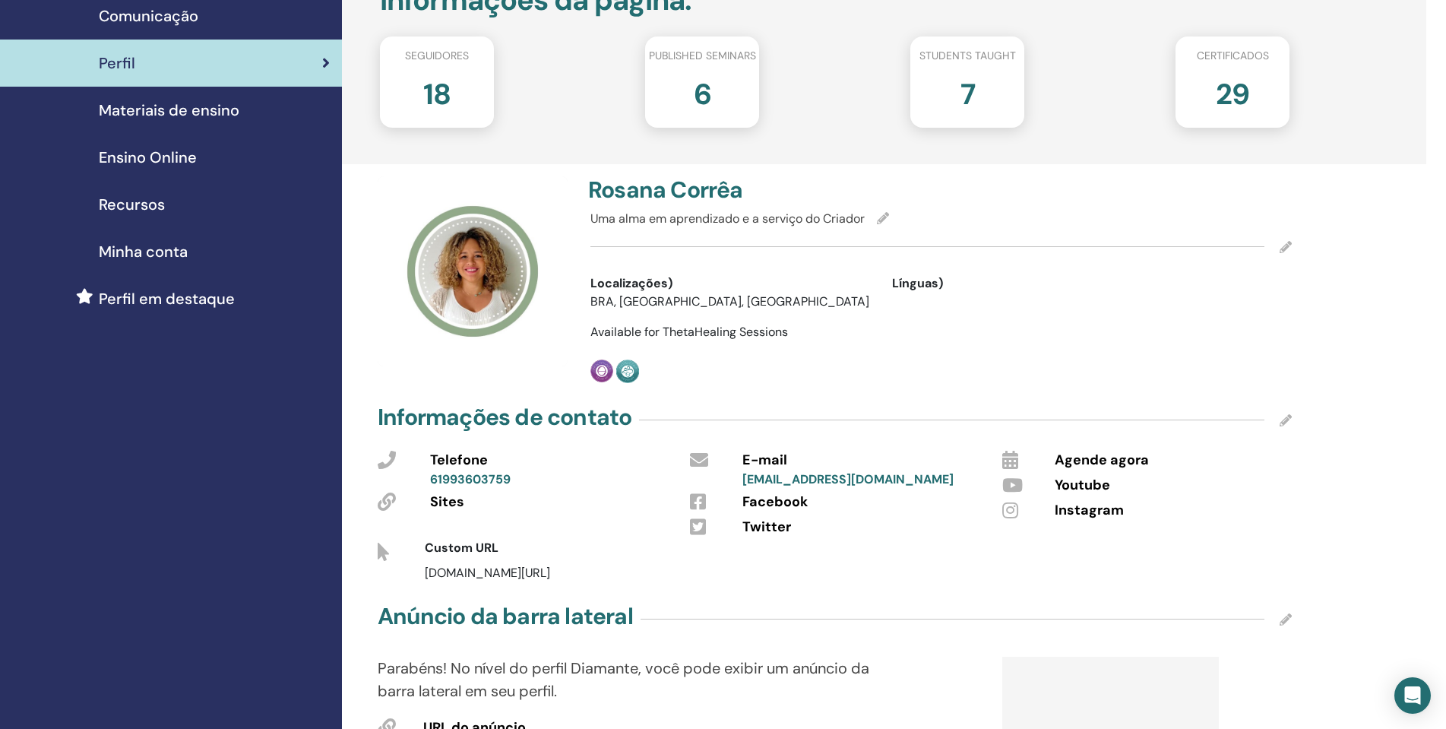
scroll to position [152, 0]
click at [1286, 416] on icon at bounding box center [1285, 419] width 12 height 12
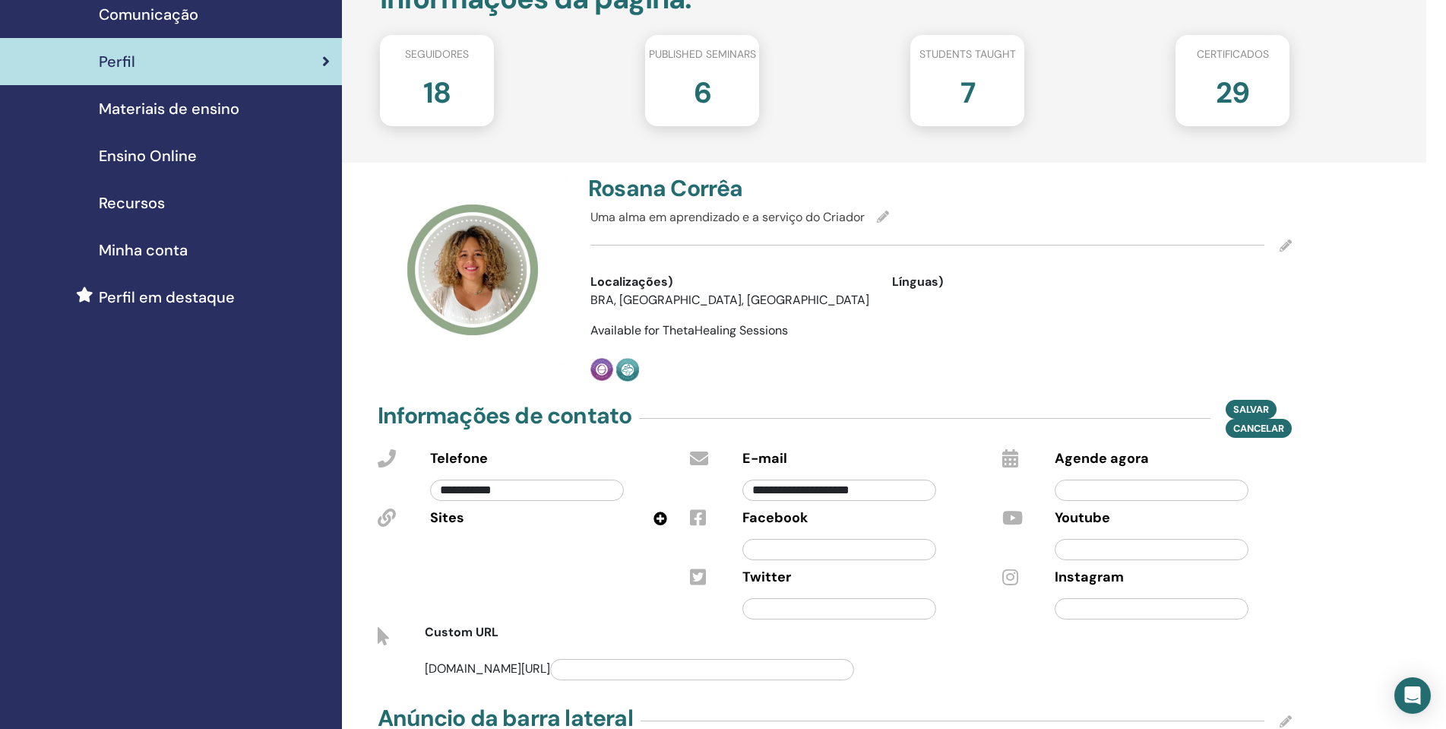
click at [1166, 603] on input "text" at bounding box center [1152, 608] width 194 height 21
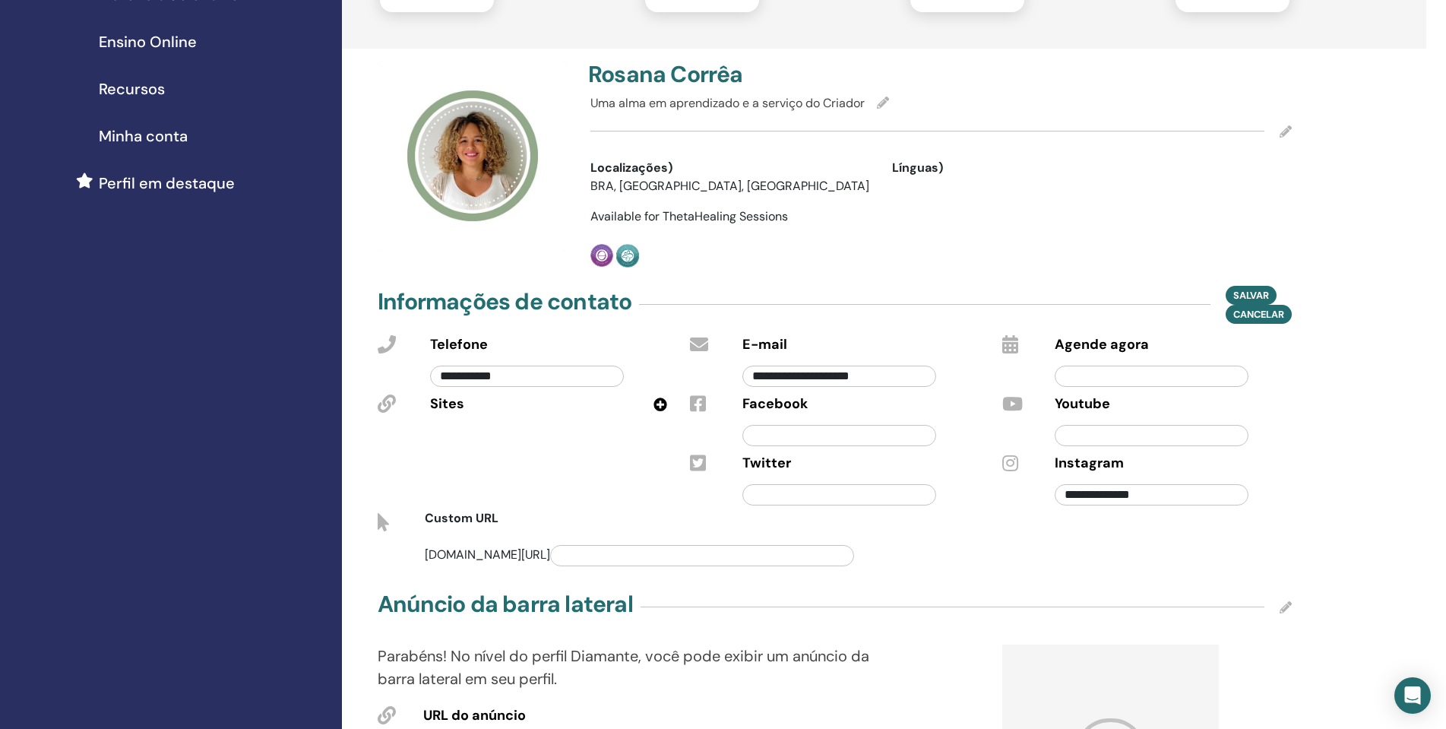
scroll to position [304, 0]
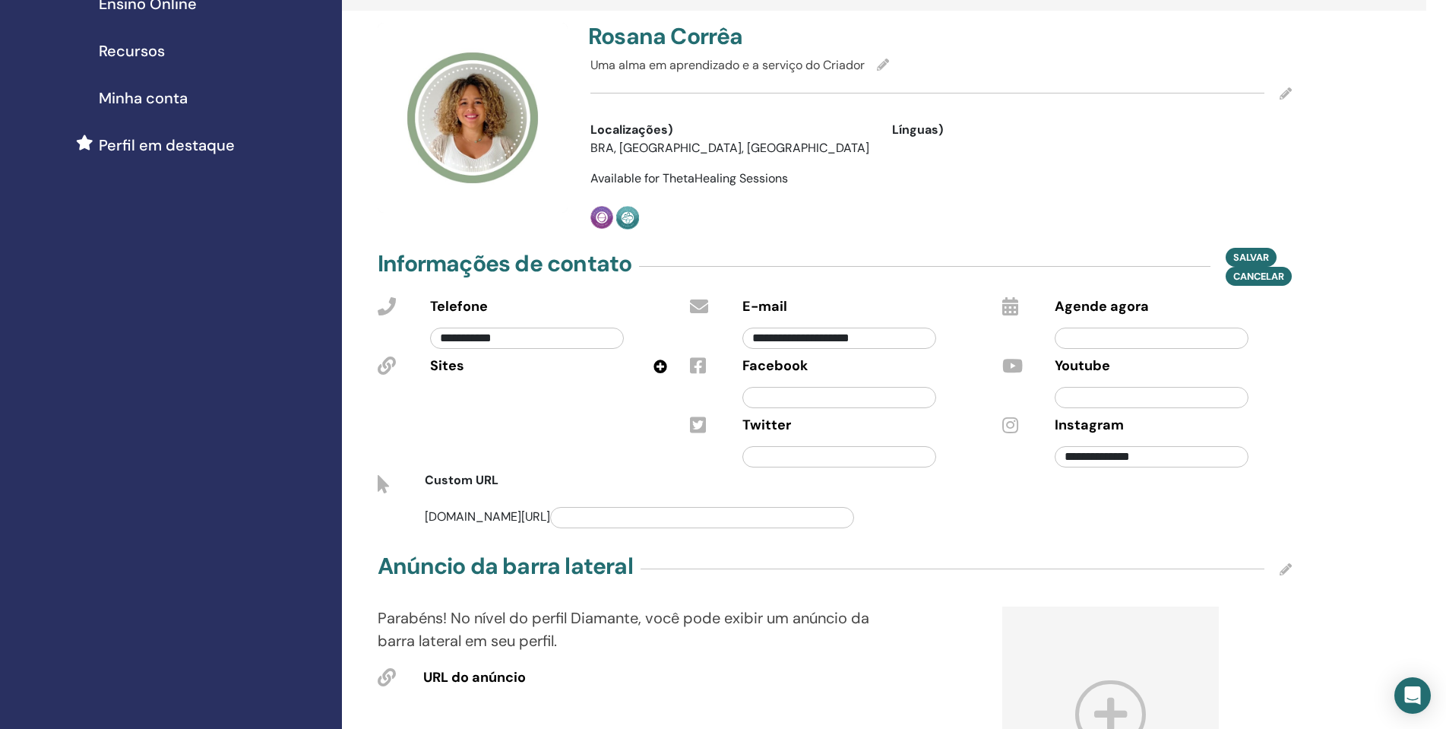
type input "**********"
click at [625, 517] on input "text" at bounding box center [702, 517] width 304 height 21
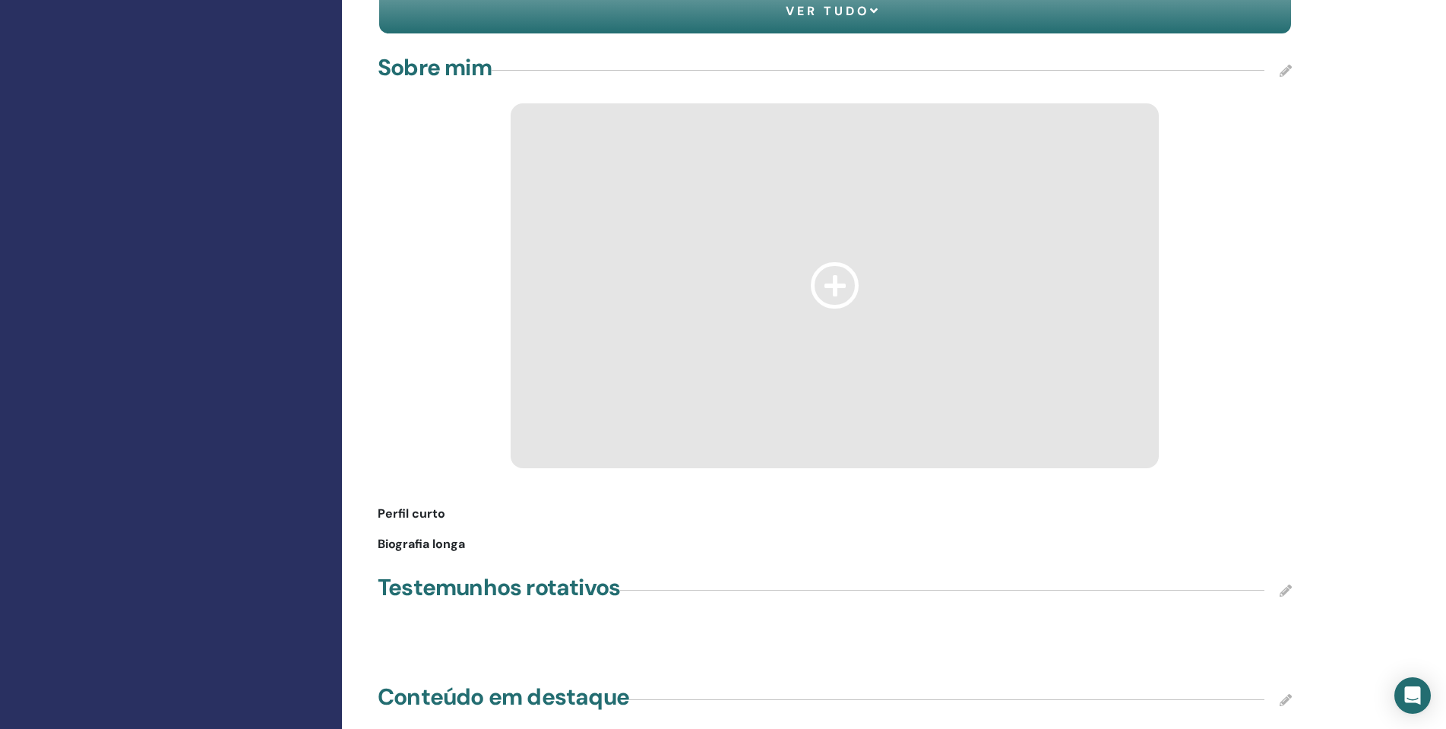
scroll to position [1672, 0]
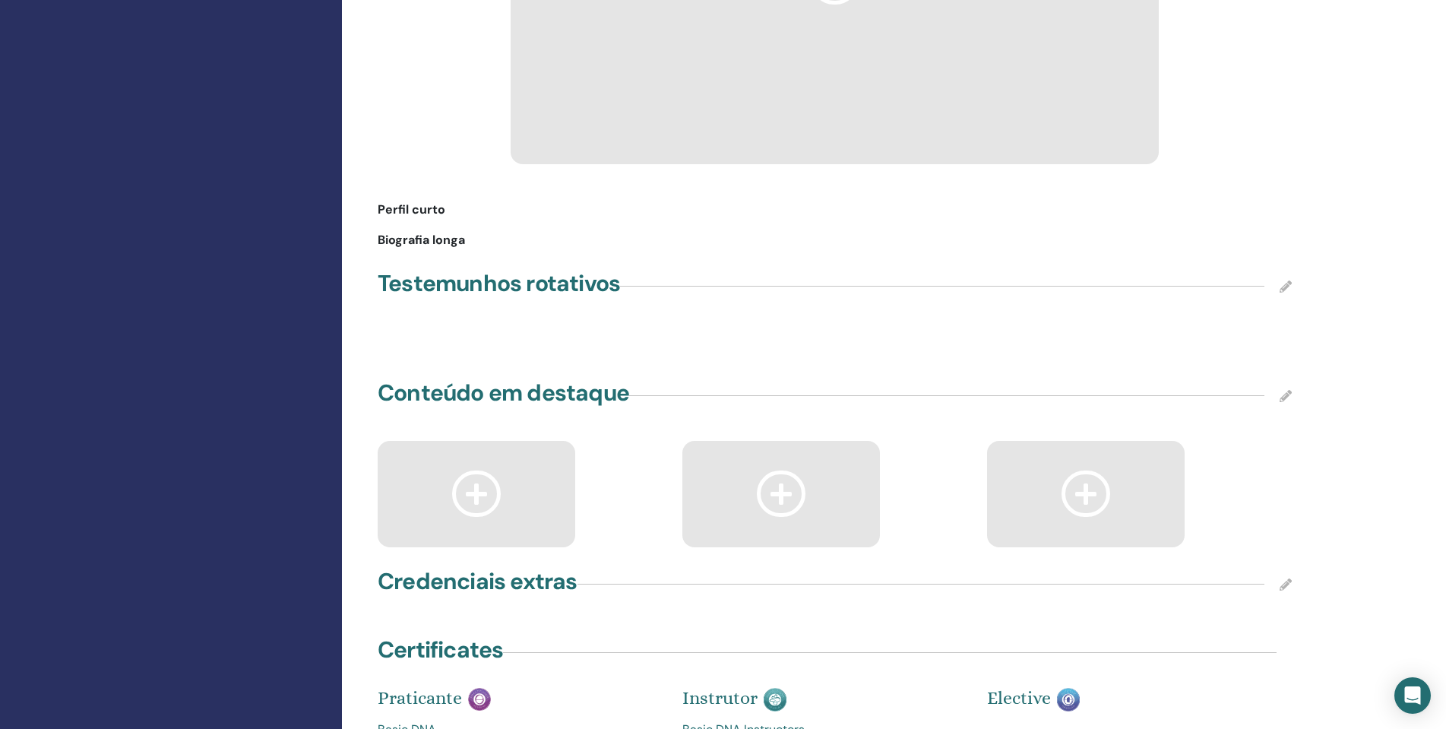
click at [1283, 283] on icon at bounding box center [1285, 286] width 12 height 12
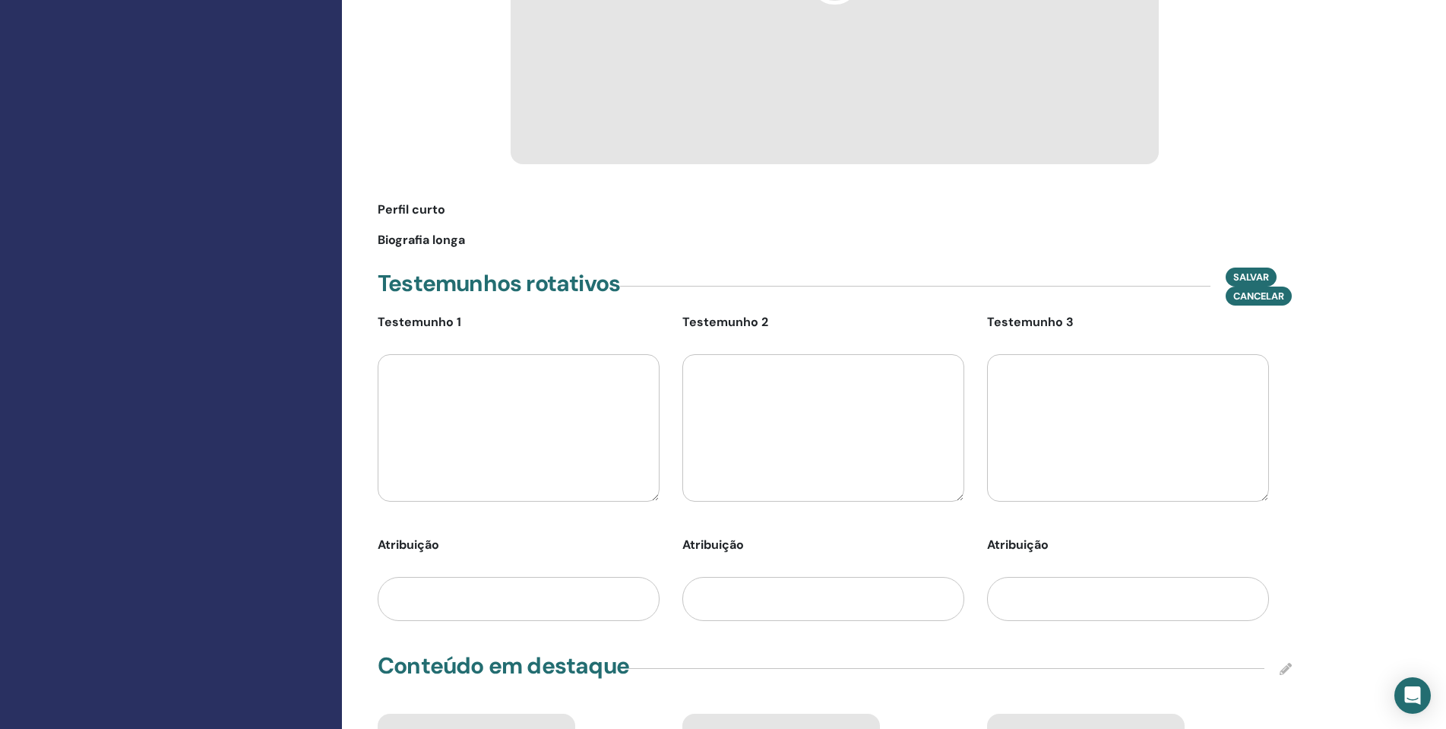
click at [495, 448] on textarea at bounding box center [519, 427] width 282 height 147
click at [606, 612] on input "text" at bounding box center [519, 599] width 282 height 44
click at [547, 452] on textarea at bounding box center [519, 427] width 282 height 147
click at [846, 451] on textarea at bounding box center [823, 427] width 282 height 147
click at [900, 584] on input "text" at bounding box center [823, 599] width 282 height 44
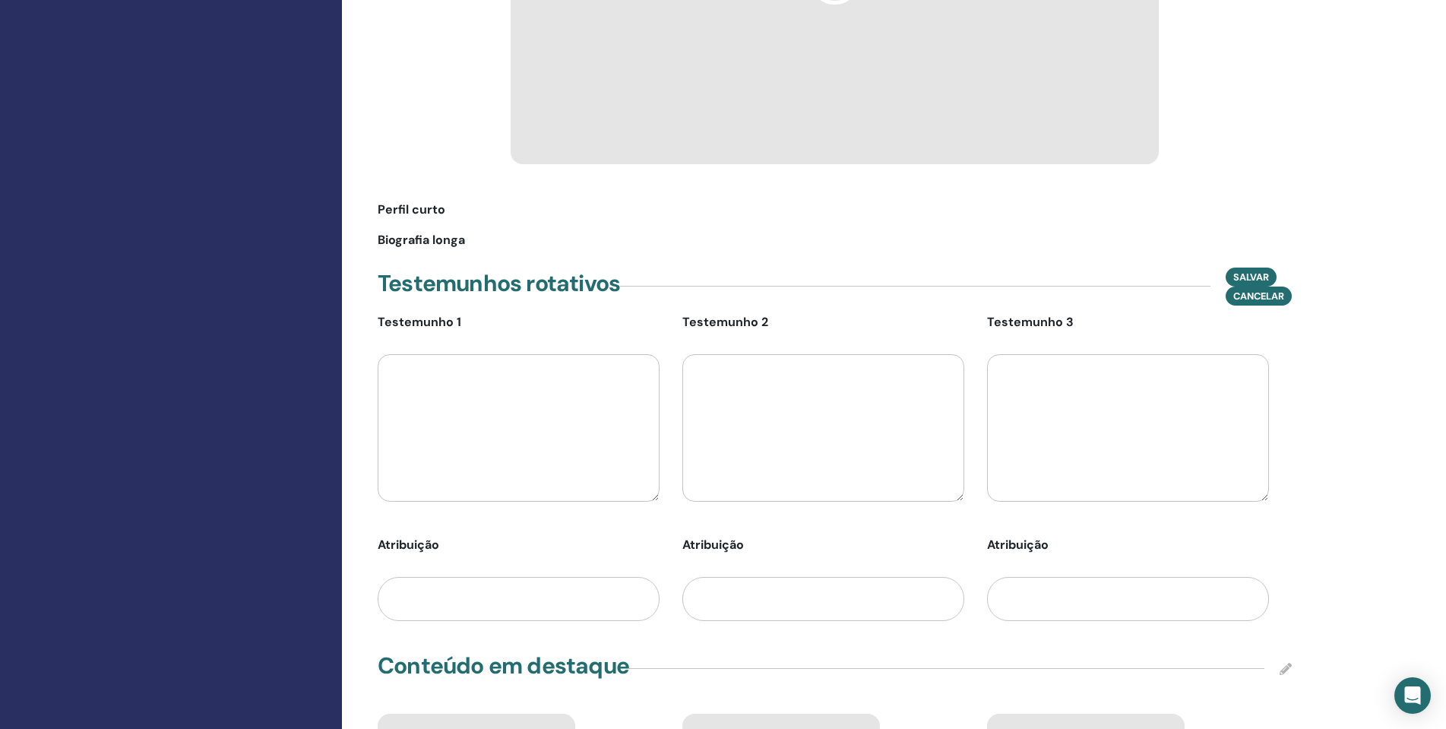
click at [1118, 423] on textarea at bounding box center [1128, 427] width 282 height 147
click at [1156, 583] on input "text" at bounding box center [1128, 599] width 282 height 44
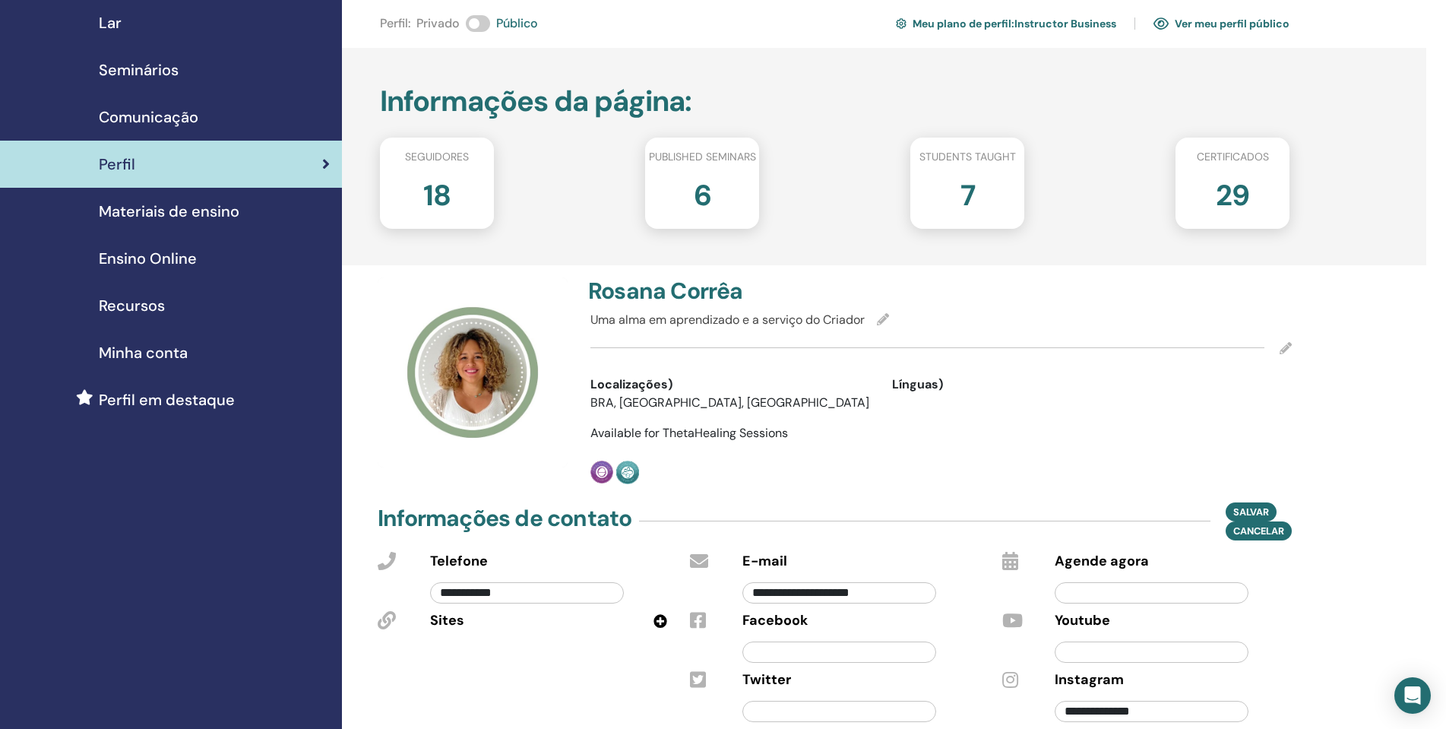
scroll to position [76, 0]
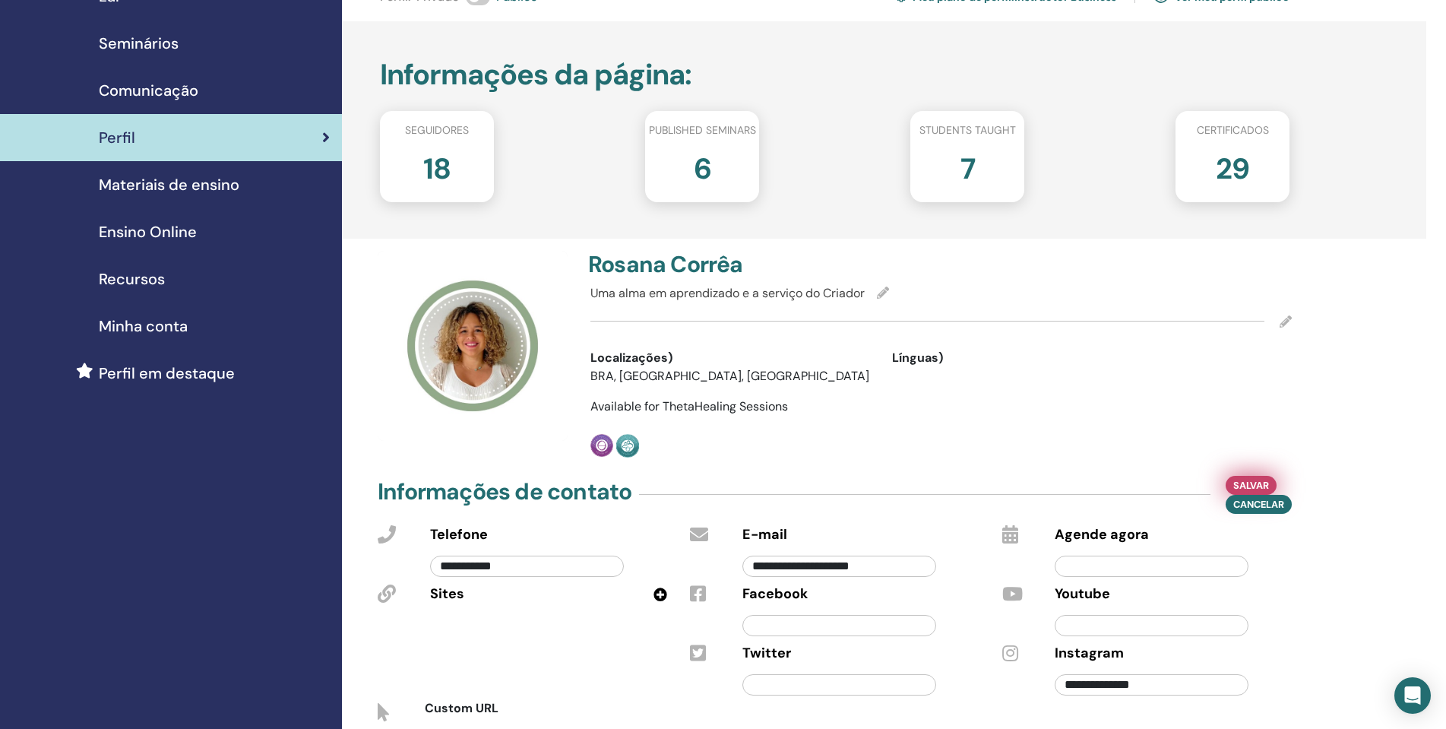
click at [1258, 480] on span "Salvar" at bounding box center [1251, 485] width 36 height 16
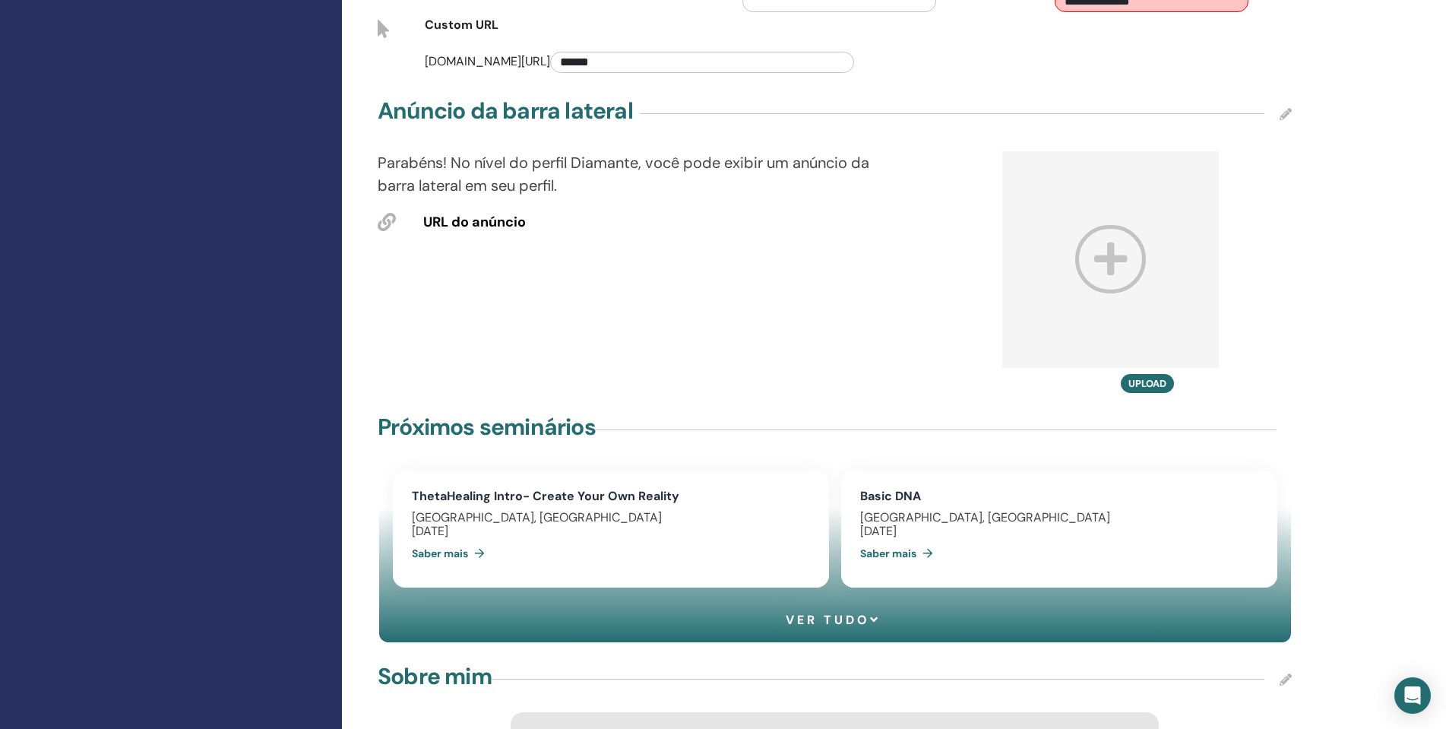
scroll to position [608, 0]
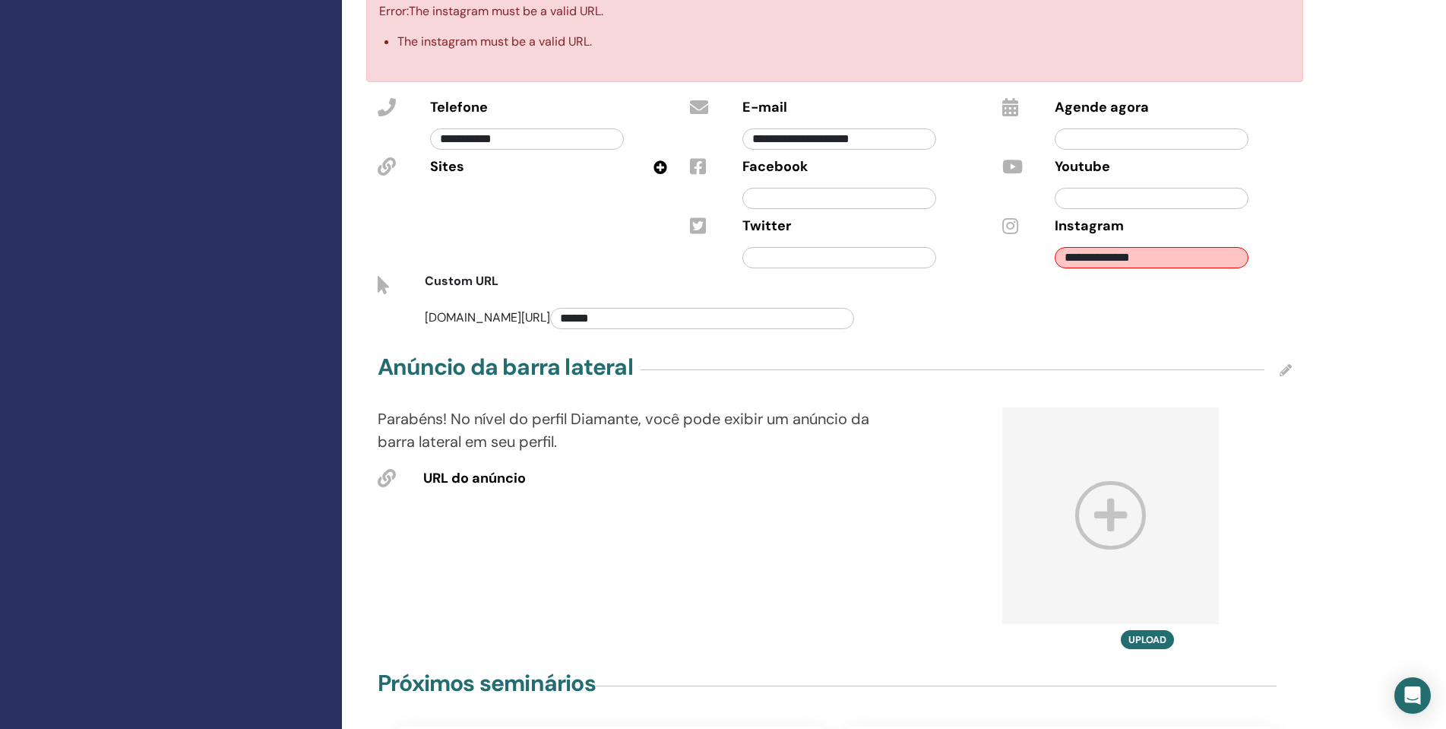
click at [667, 312] on input "******" at bounding box center [702, 318] width 304 height 21
click at [1178, 256] on input "**********" at bounding box center [1152, 257] width 194 height 21
click at [683, 308] on input "**********" at bounding box center [702, 318] width 304 height 21
type input "******"
click at [1179, 268] on div "**********" at bounding box center [1151, 254] width 217 height 36
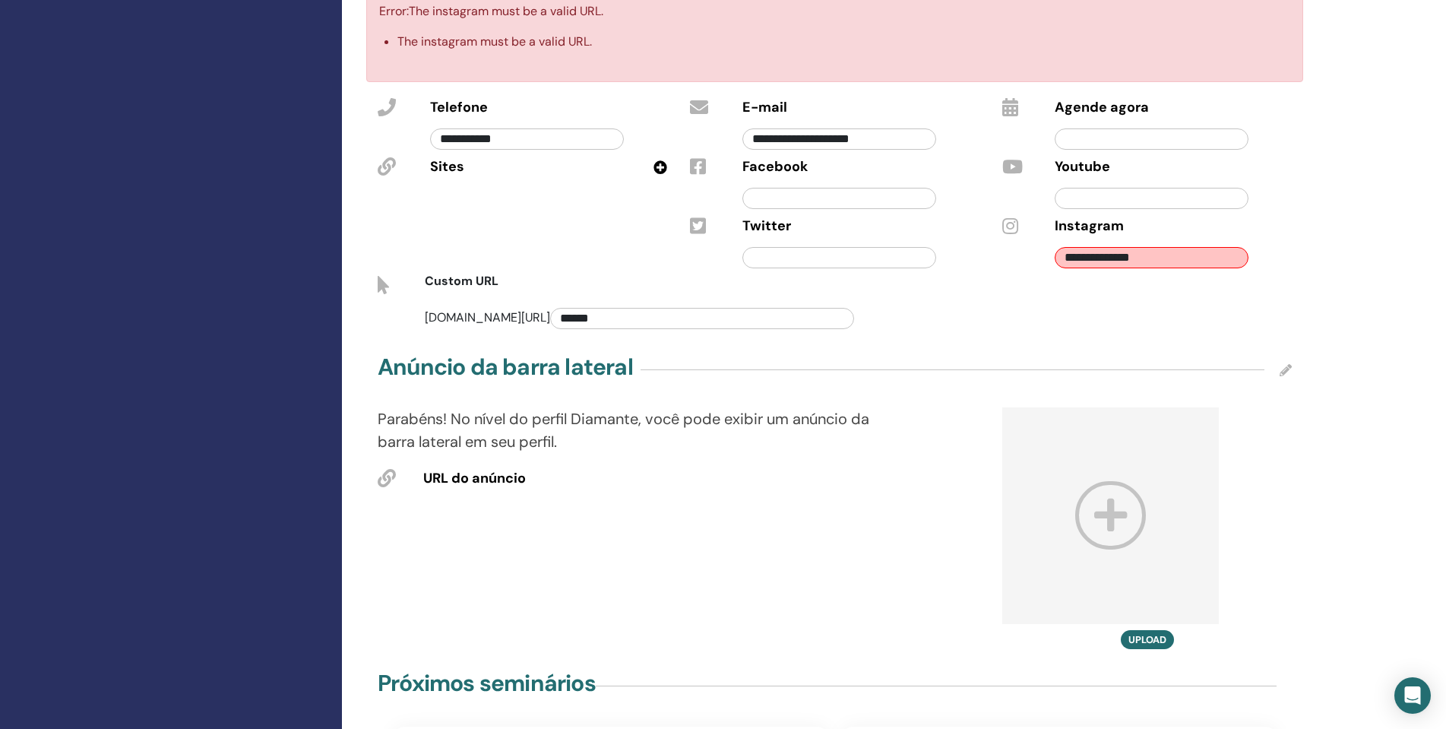
drag, startPoint x: 1175, startPoint y: 258, endPoint x: 1060, endPoint y: 258, distance: 115.5
click at [1060, 258] on input "**********" at bounding box center [1152, 257] width 194 height 21
click at [1066, 264] on input "**********" at bounding box center [1152, 257] width 194 height 21
type input "**********"
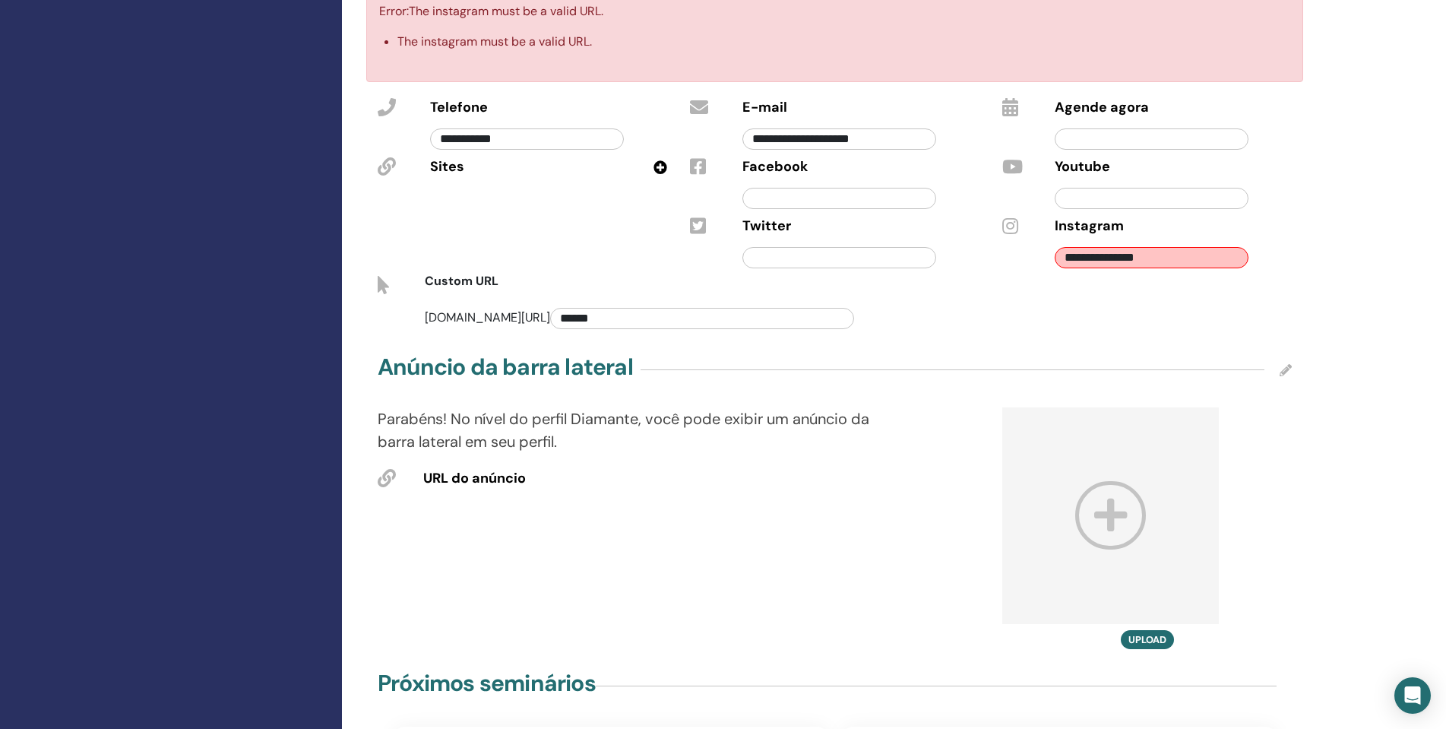
drag, startPoint x: 1196, startPoint y: 264, endPoint x: 999, endPoint y: 257, distance: 196.9
click at [1001, 263] on div "**********" at bounding box center [1147, 242] width 312 height 59
paste input "**********"
type input "**********"
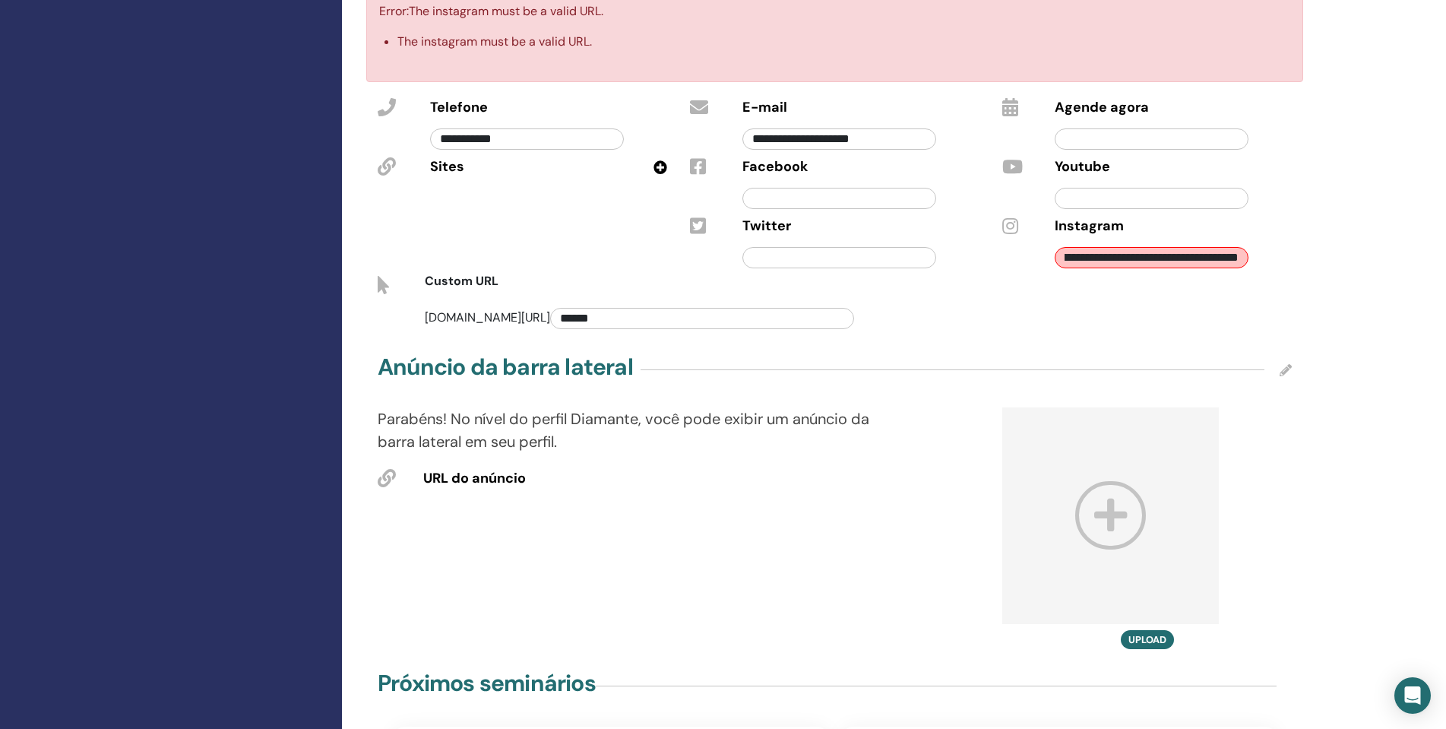
scroll to position [0, 0]
click at [1286, 297] on div "[DOMAIN_NAME][URL] ******" at bounding box center [834, 315] width 937 height 36
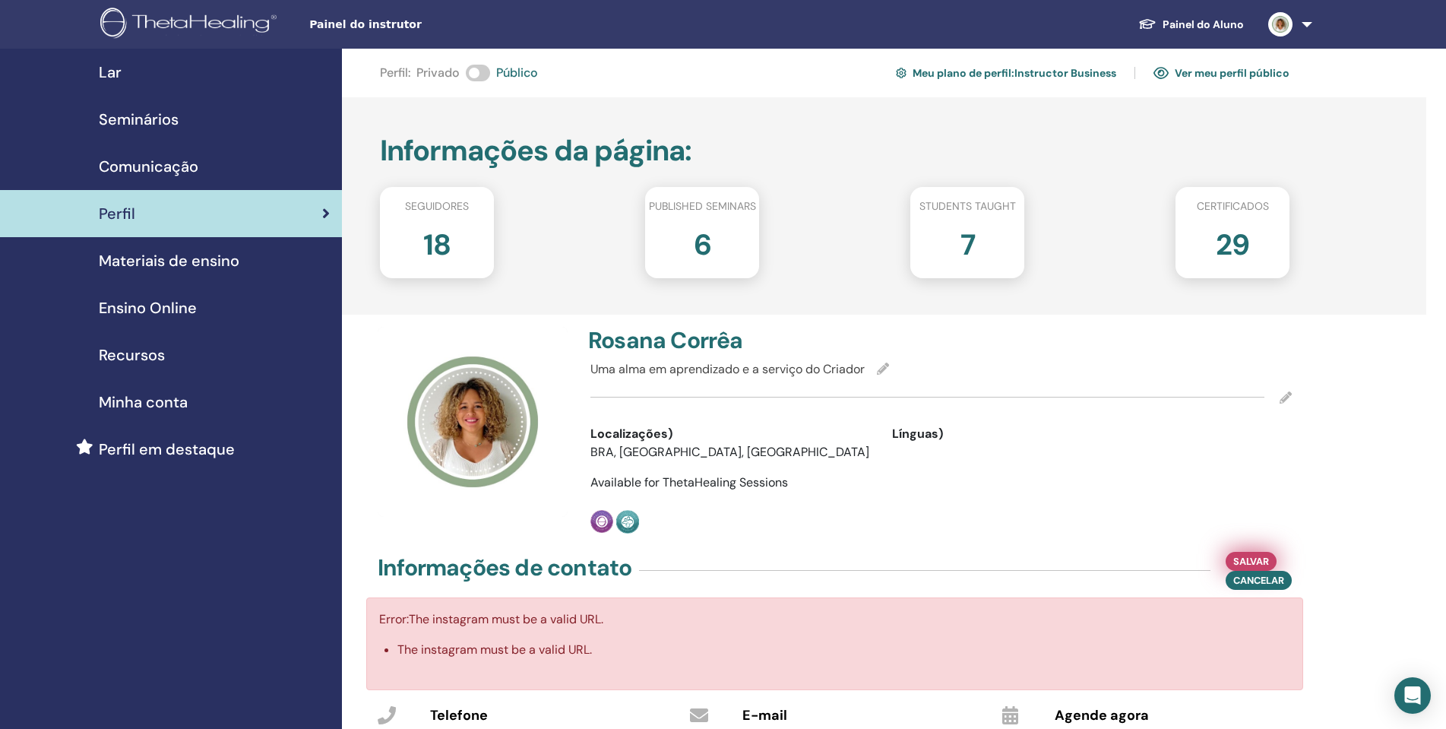
click at [1260, 565] on span "Salvar" at bounding box center [1251, 561] width 36 height 16
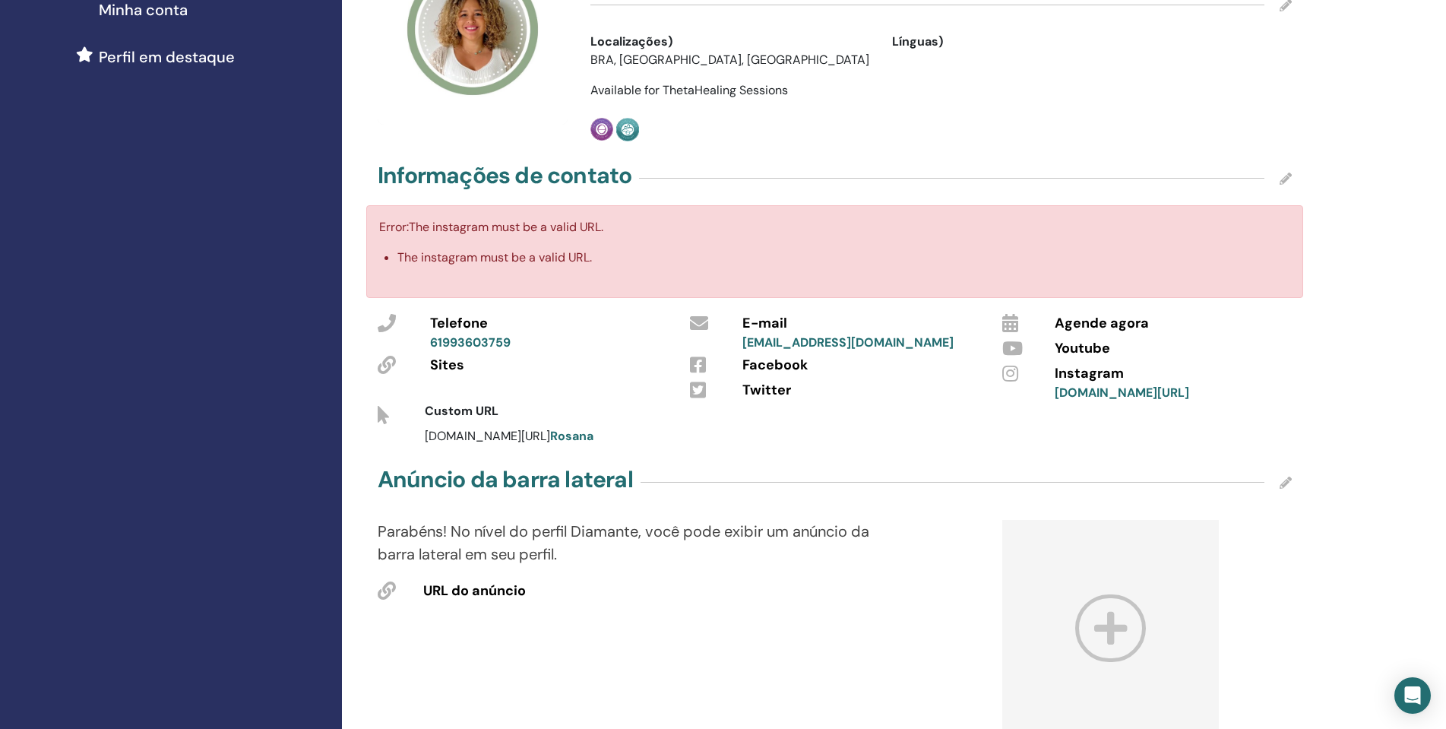
scroll to position [380, 0]
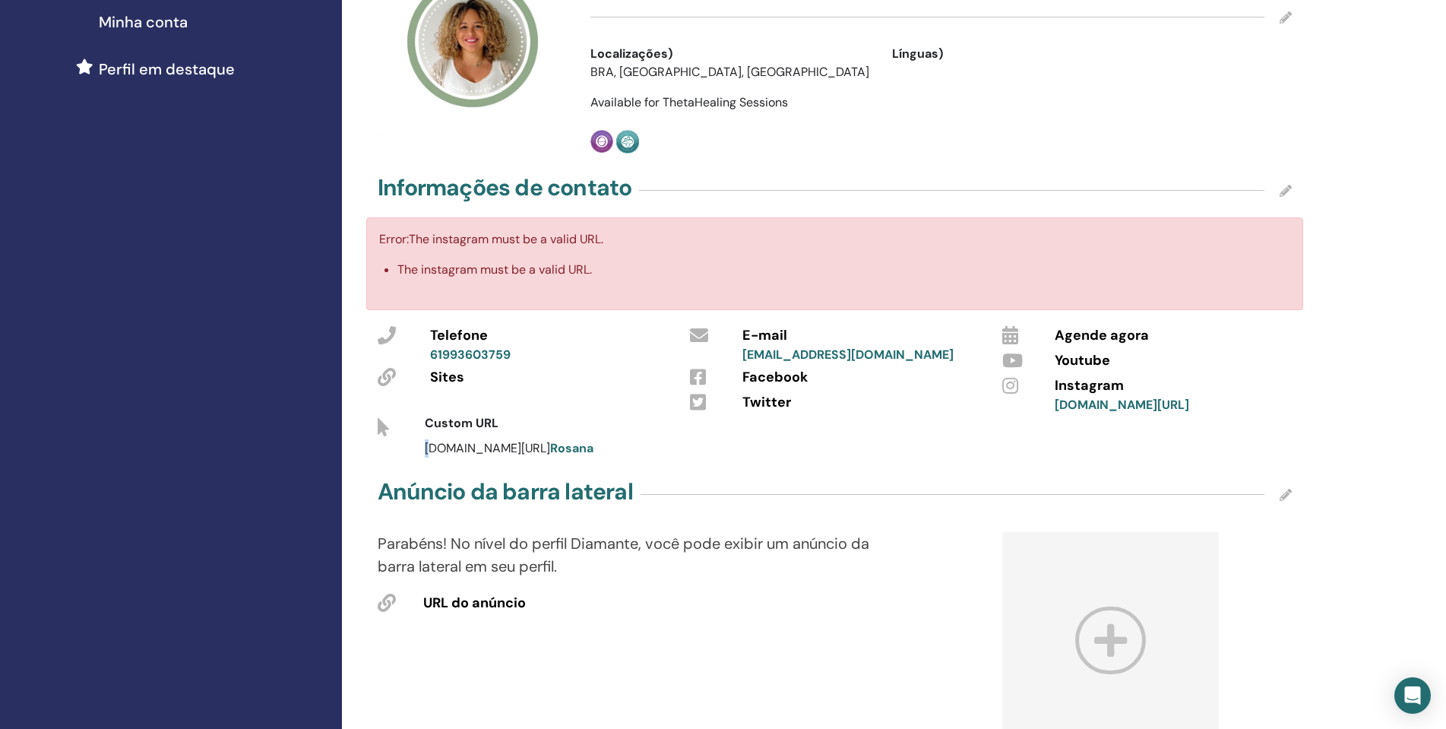
drag, startPoint x: 427, startPoint y: 468, endPoint x: 568, endPoint y: 454, distance: 142.0
click at [568, 454] on div "Custom URL [DOMAIN_NAME][URL] Rosana" at bounding box center [834, 435] width 937 height 43
click at [738, 457] on div "[DOMAIN_NAME][URL] [PERSON_NAME]" at bounding box center [803, 448] width 781 height 18
click at [1286, 192] on icon at bounding box center [1285, 191] width 12 height 12
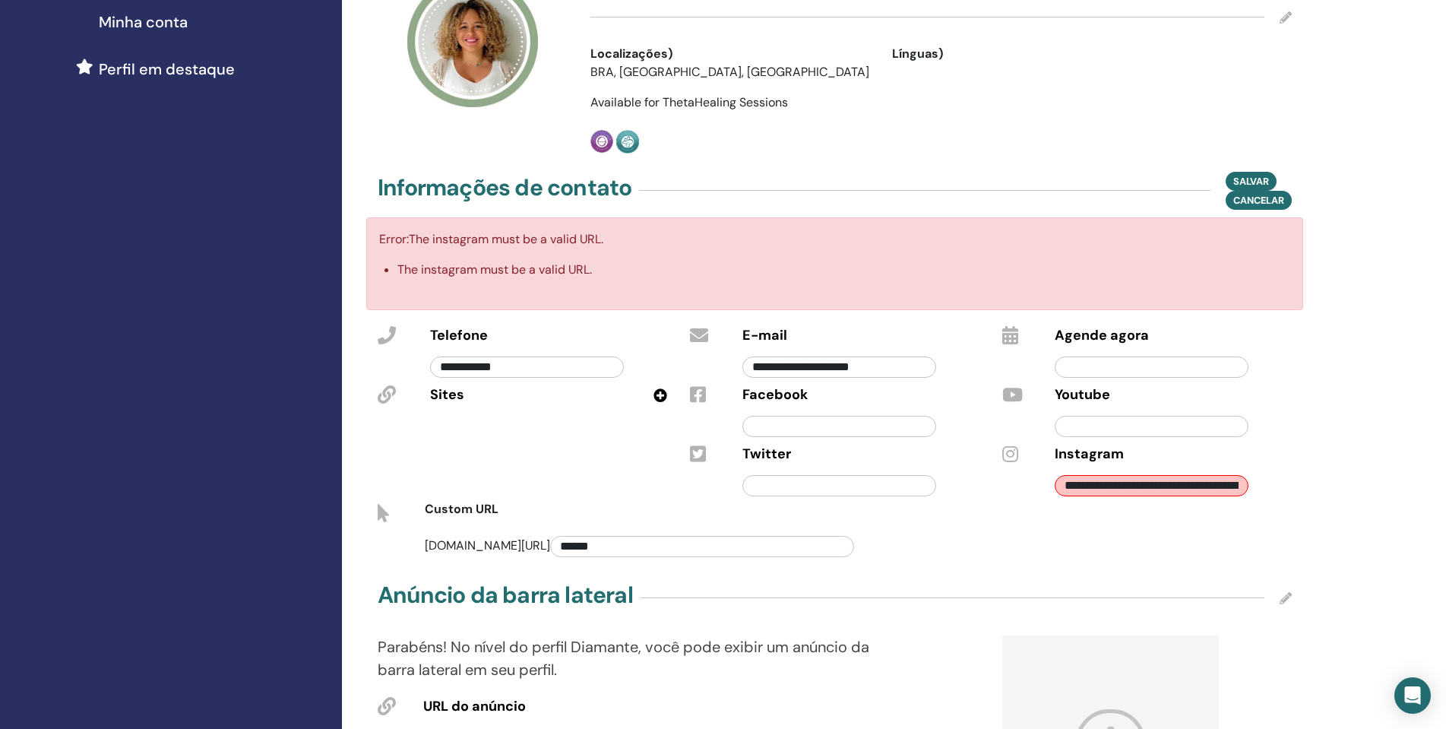
click at [1172, 489] on input "**********" at bounding box center [1152, 485] width 194 height 21
drag, startPoint x: 1064, startPoint y: 486, endPoint x: 1517, endPoint y: 366, distance: 468.3
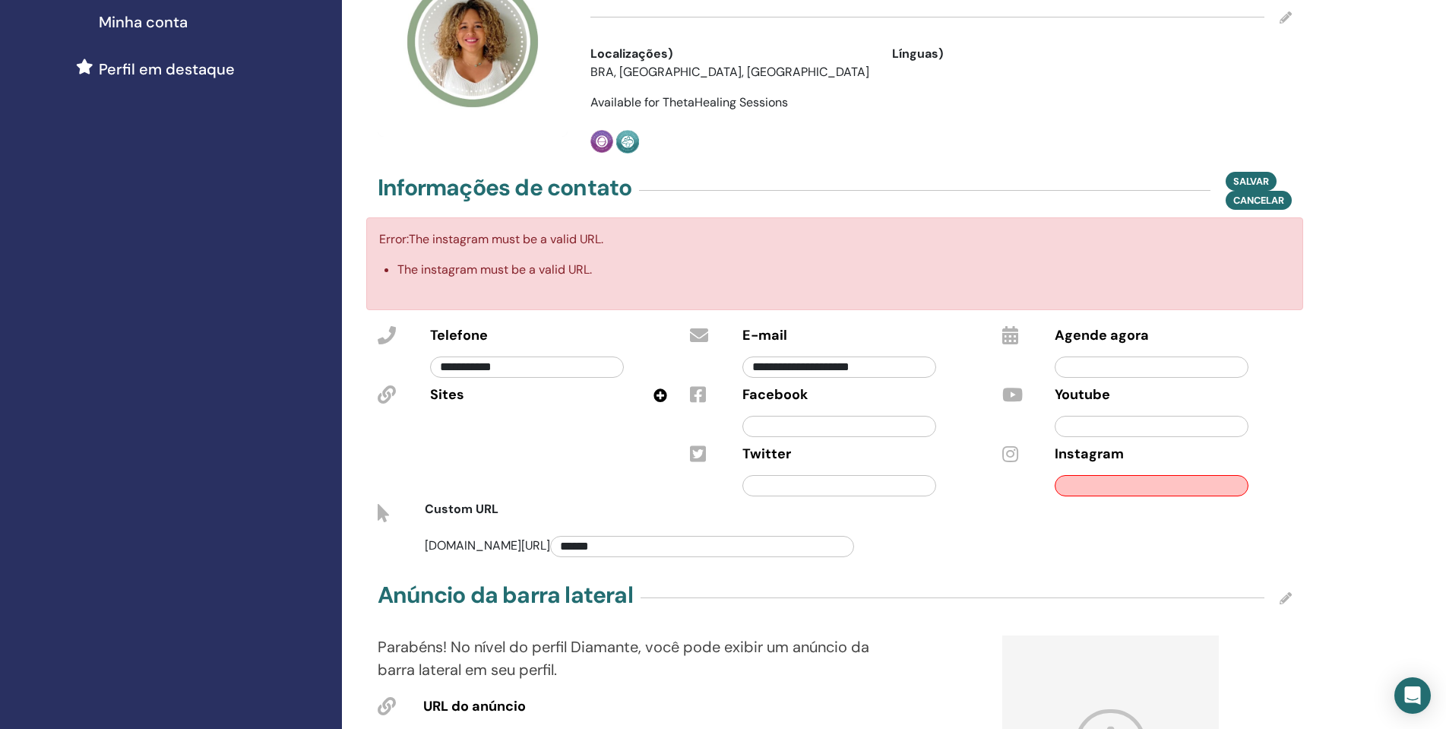
paste input "**********"
type input "*"
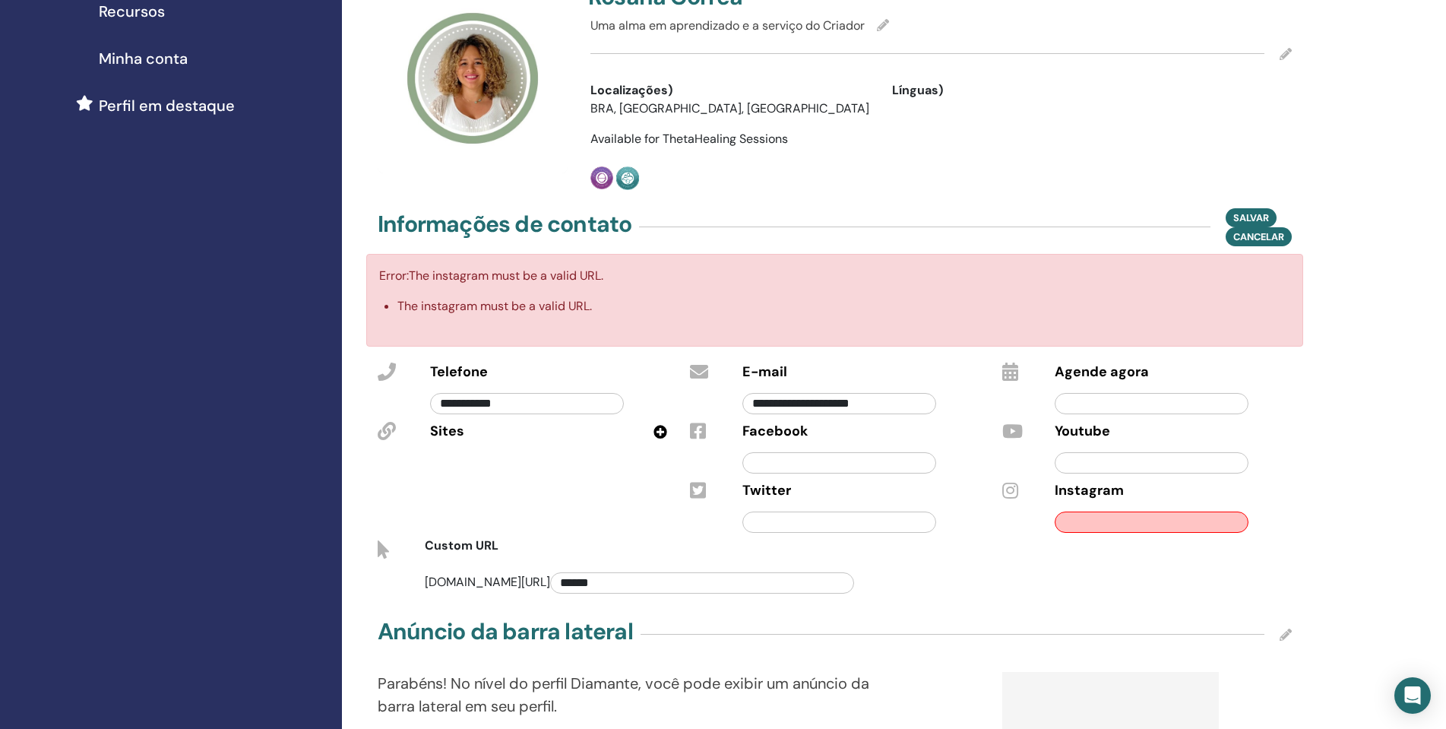
scroll to position [486, 0]
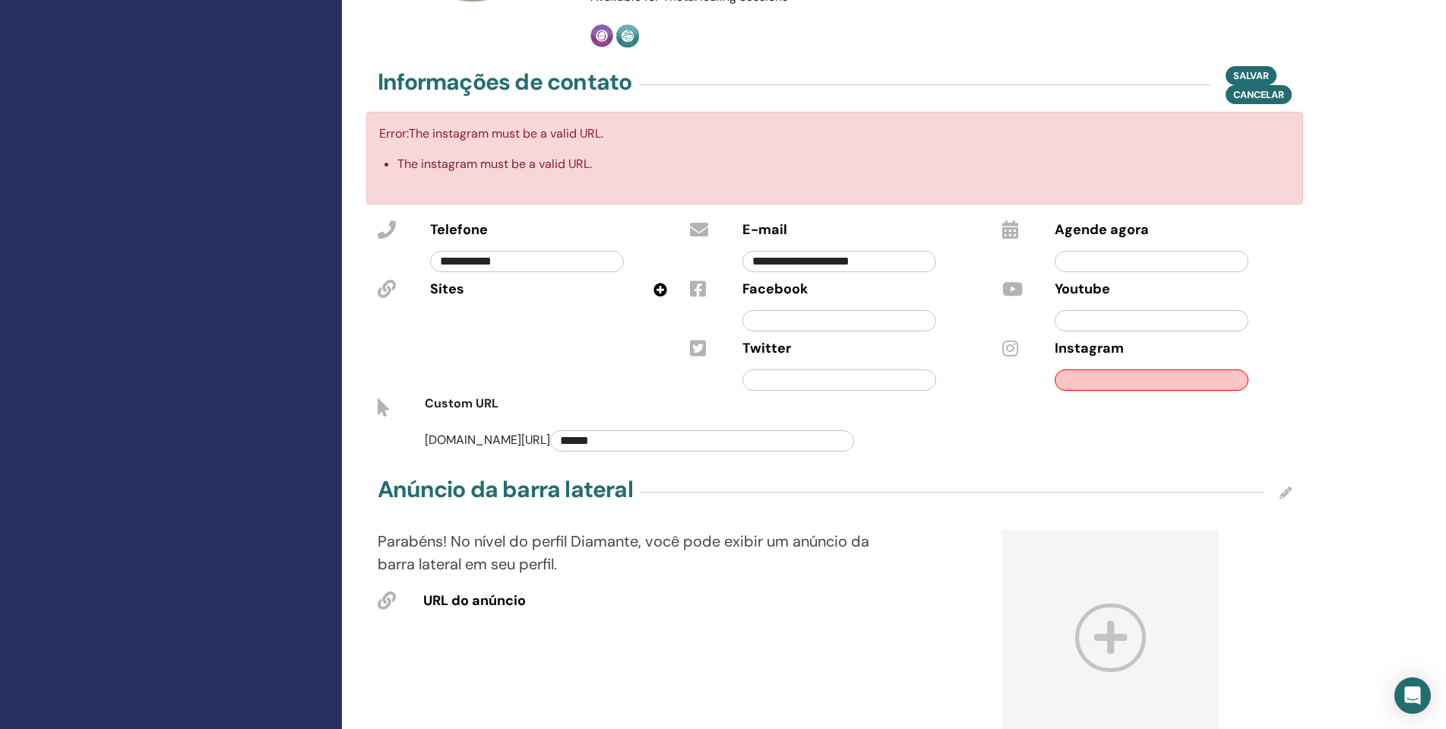
click at [1162, 311] on input "text" at bounding box center [1152, 320] width 194 height 21
click at [1124, 374] on input "text" at bounding box center [1152, 379] width 194 height 21
click at [1079, 369] on input "text" at bounding box center [1152, 379] width 194 height 21
drag, startPoint x: 1086, startPoint y: 387, endPoint x: 1076, endPoint y: 381, distance: 12.3
click at [1076, 381] on input "text" at bounding box center [1152, 379] width 194 height 21
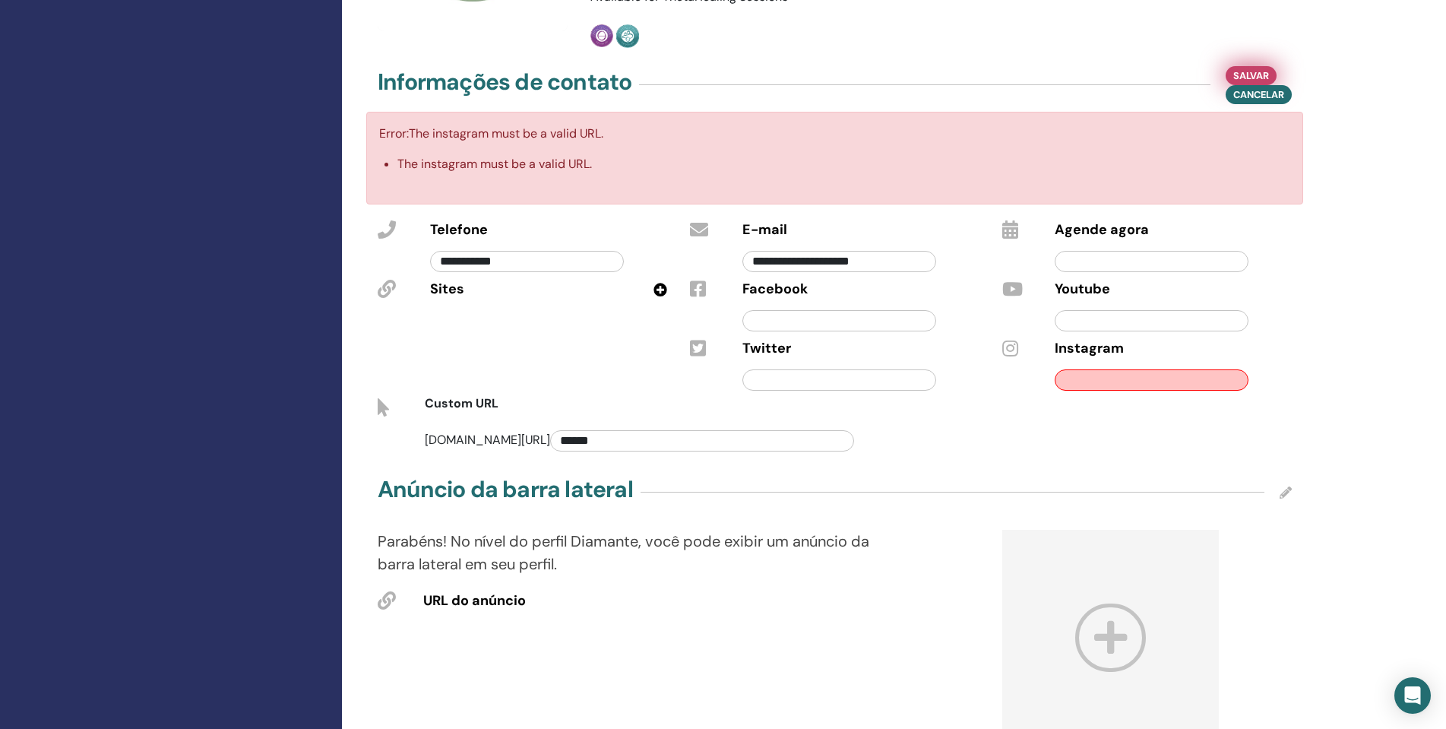
click at [1258, 75] on span "Salvar" at bounding box center [1251, 76] width 36 height 16
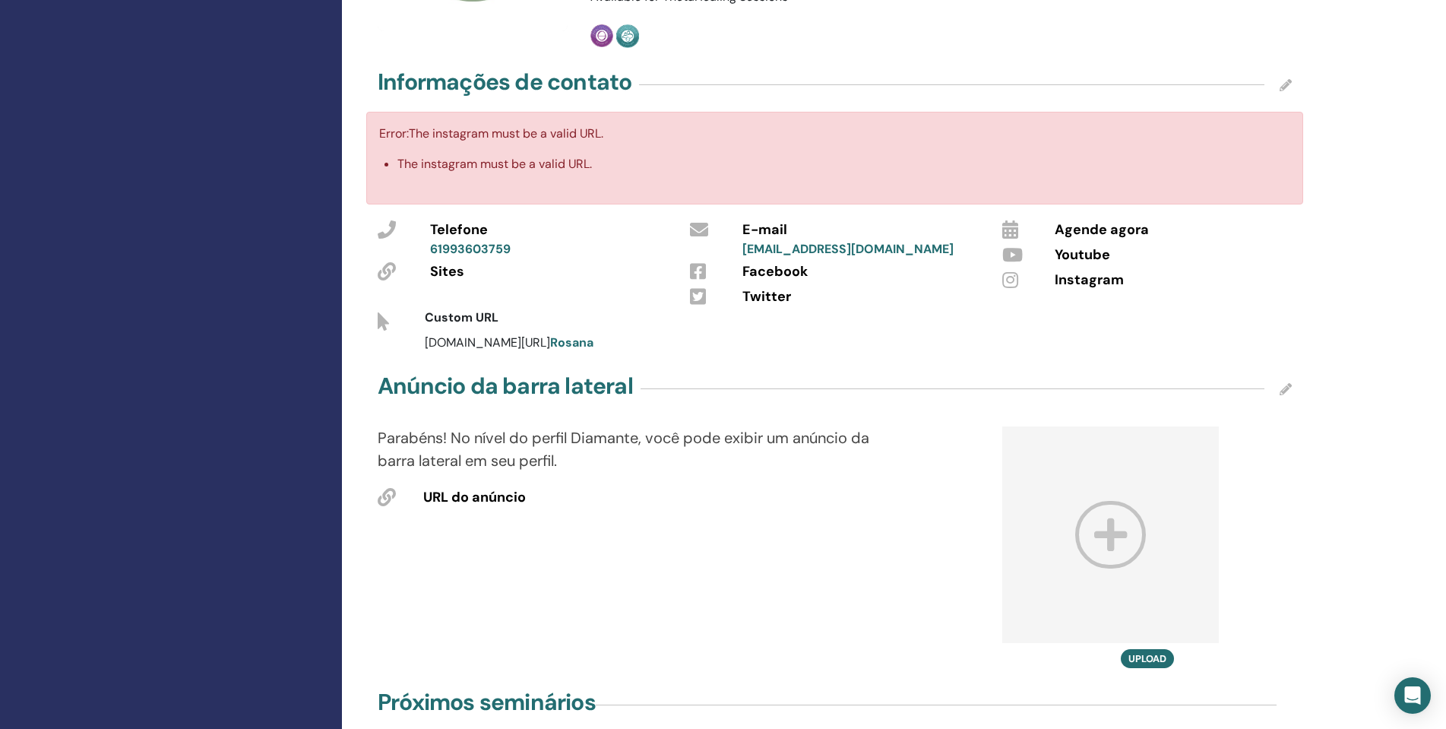
click at [1284, 84] on icon at bounding box center [1285, 85] width 12 height 12
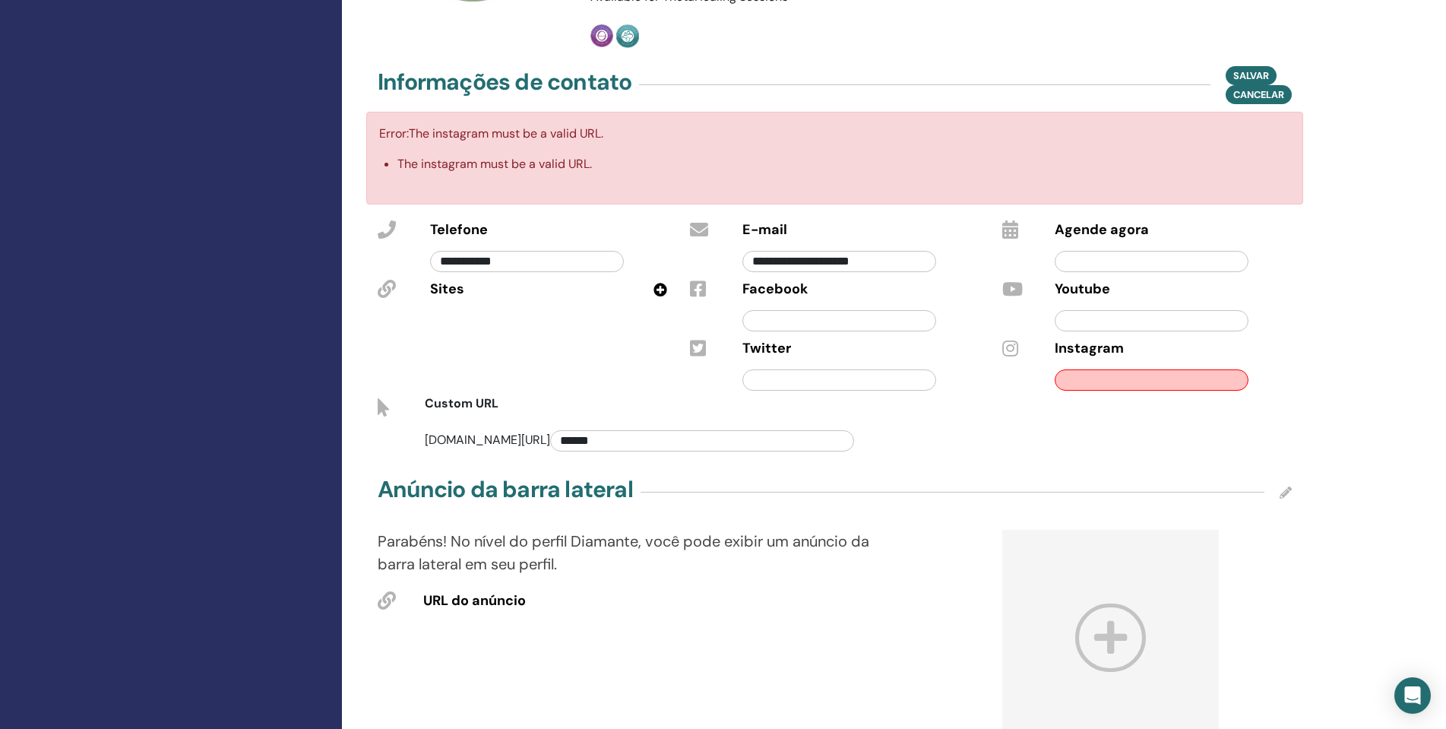
click at [1157, 318] on input "text" at bounding box center [1152, 320] width 194 height 21
click at [1140, 380] on input "text" at bounding box center [1152, 379] width 194 height 21
type input "*"
click at [1141, 379] on input "*******" at bounding box center [1152, 379] width 194 height 21
type input "**********"
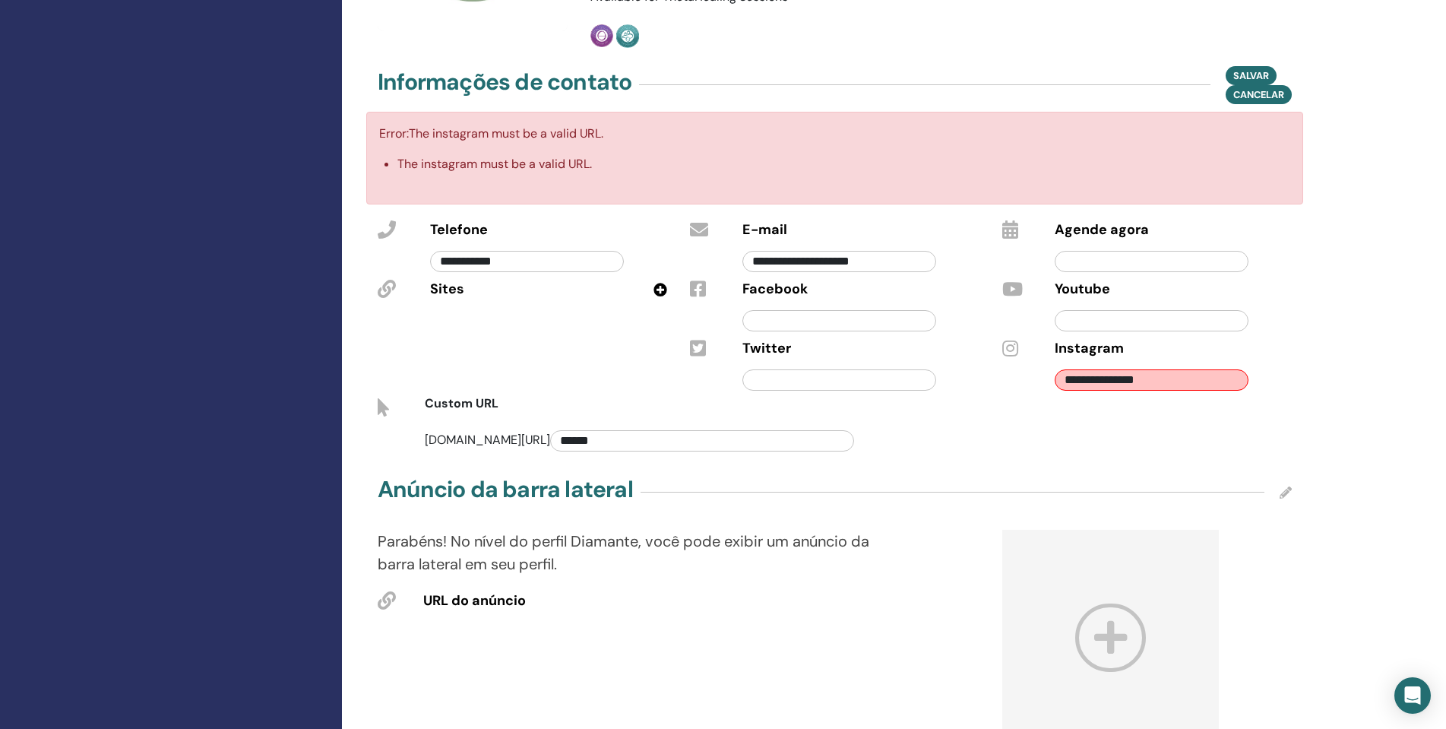
drag, startPoint x: 1213, startPoint y: 417, endPoint x: 1224, endPoint y: 417, distance: 10.6
click at [1225, 417] on div "Custom URL" at bounding box center [834, 406] width 937 height 25
click at [1200, 387] on input "**********" at bounding box center [1152, 379] width 194 height 21
drag, startPoint x: 1188, startPoint y: 368, endPoint x: 979, endPoint y: 426, distance: 217.5
click at [979, 426] on div "**********" at bounding box center [834, 336] width 937 height 239
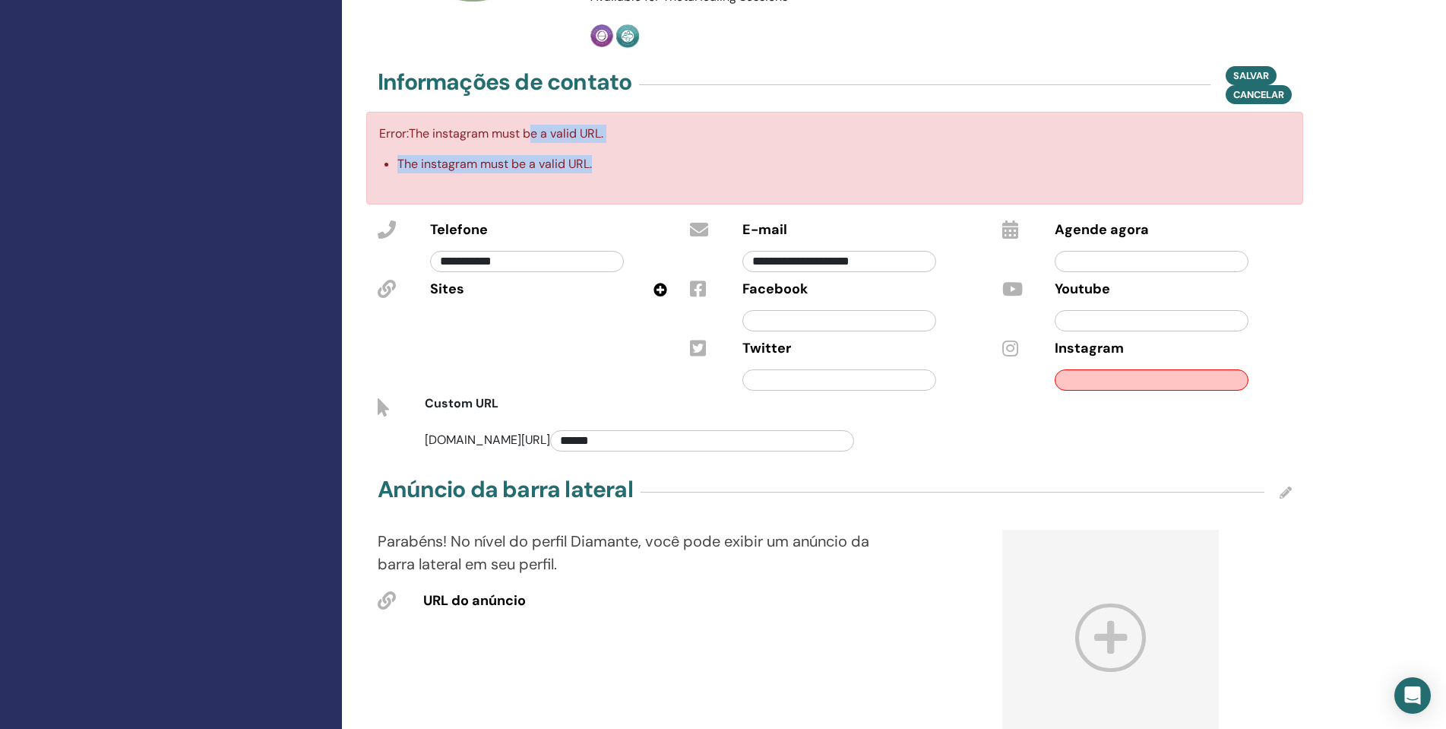
drag, startPoint x: 648, startPoint y: 144, endPoint x: 535, endPoint y: 115, distance: 116.8
click at [536, 115] on div "Error: The instagram must be a valid URL. The instagram must be a valid URL." at bounding box center [834, 158] width 937 height 93
click at [577, 188] on div "Error: The instagram must be a valid URL. The instagram must be a valid URL." at bounding box center [834, 158] width 937 height 93
drag, startPoint x: 636, startPoint y: 153, endPoint x: 369, endPoint y: 133, distance: 267.5
click at [369, 133] on div "Error: The instagram must be a valid URL. The instagram must be a valid URL." at bounding box center [834, 158] width 937 height 93
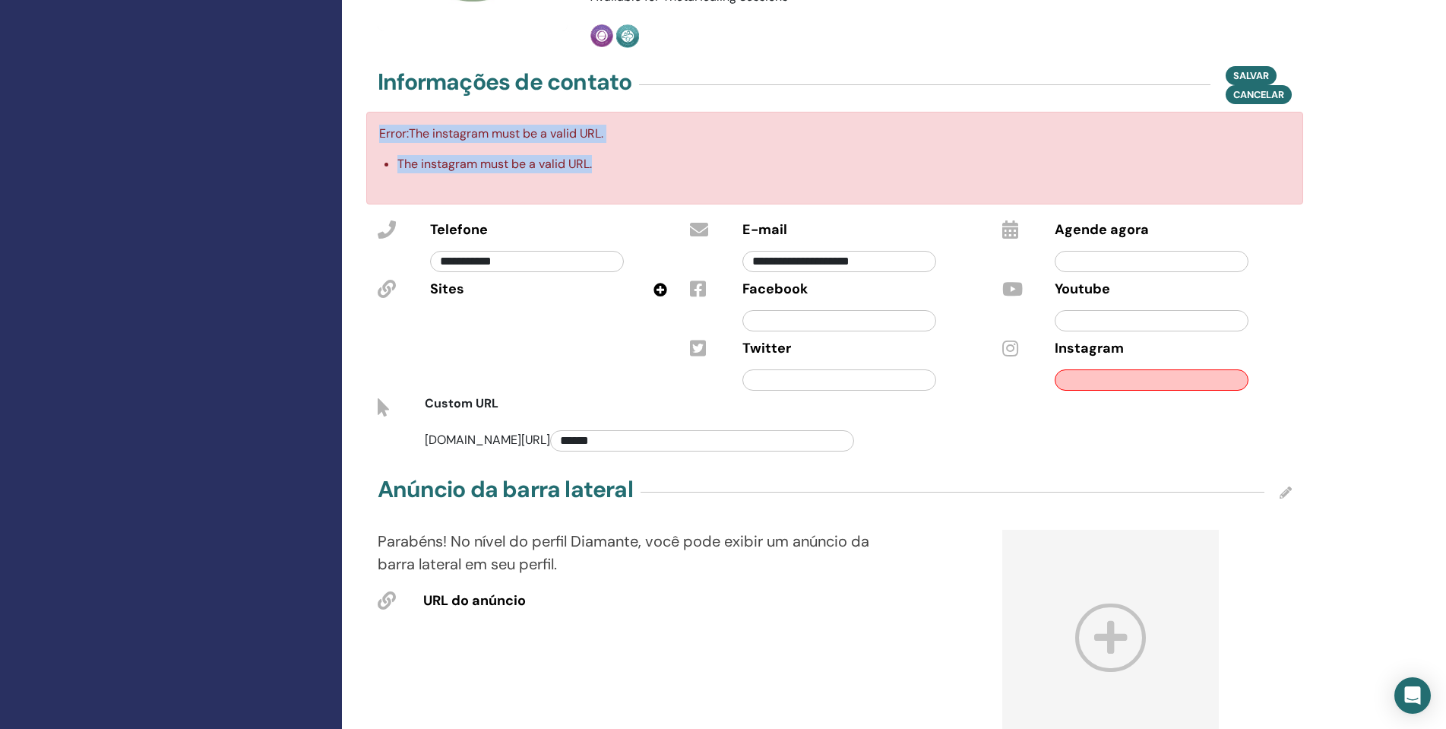
copy div "Error: The instagram must be a valid URL. The instagram must be a valid URL."
click at [1085, 387] on input "text" at bounding box center [1152, 379] width 194 height 21
paste input "**********"
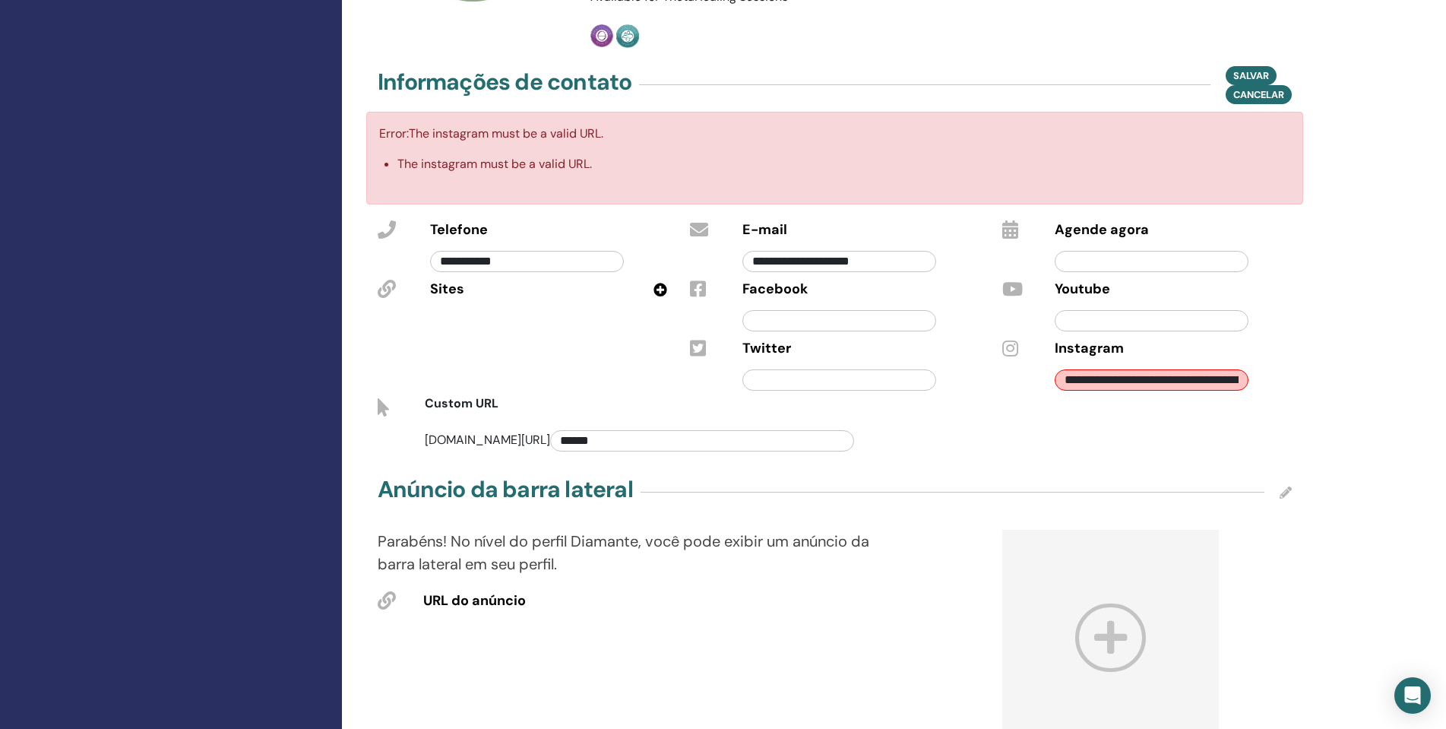
scroll to position [0, 111]
type input "**********"
click at [1264, 71] on span "Salvar" at bounding box center [1251, 76] width 36 height 16
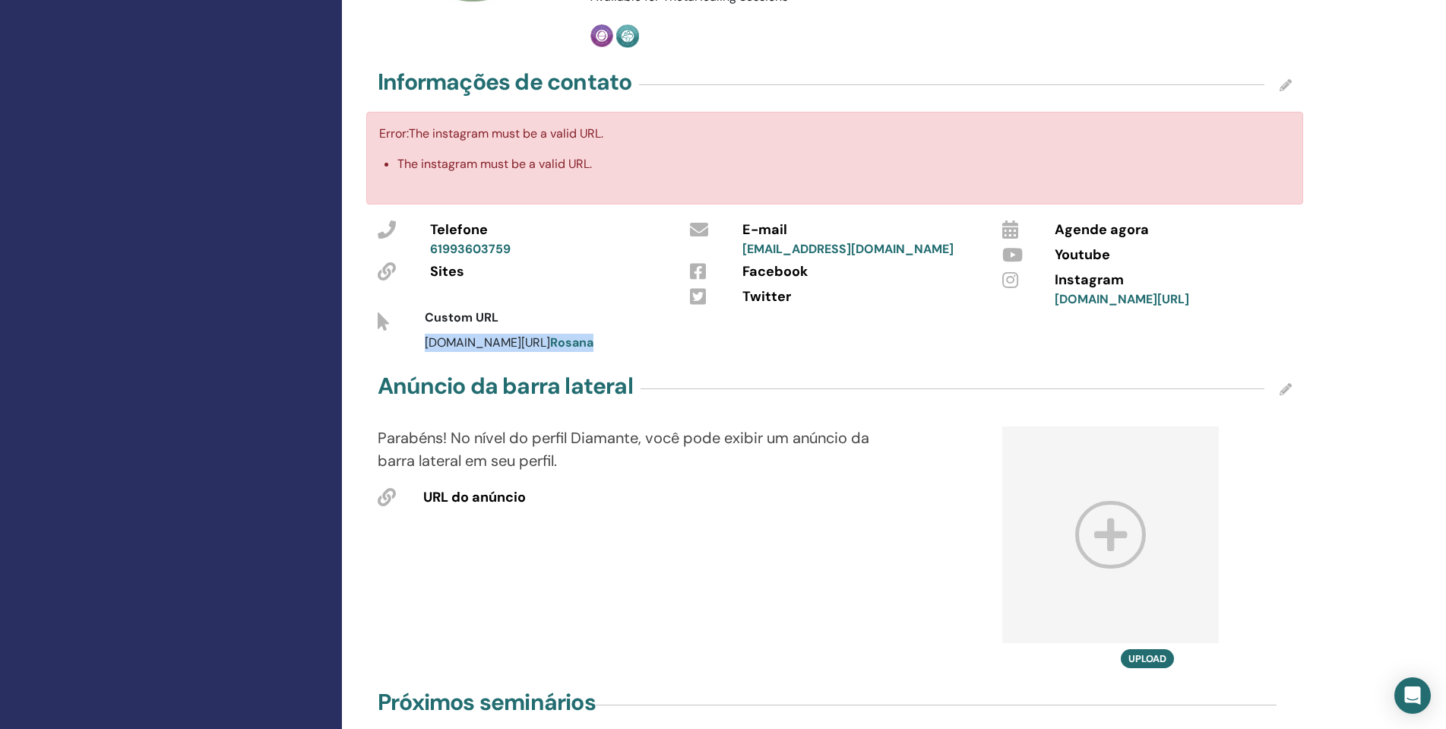
drag, startPoint x: 601, startPoint y: 368, endPoint x: 416, endPoint y: 363, distance: 184.7
click at [416, 352] on div "[DOMAIN_NAME][URL] [PERSON_NAME]" at bounding box center [803, 343] width 781 height 18
copy span "[DOMAIN_NAME][URL] [PERSON_NAME]"
click at [734, 352] on div "[DOMAIN_NAME][URL] [PERSON_NAME]" at bounding box center [803, 343] width 781 height 18
